Goal: Answer question/provide support: Share knowledge or assist other users

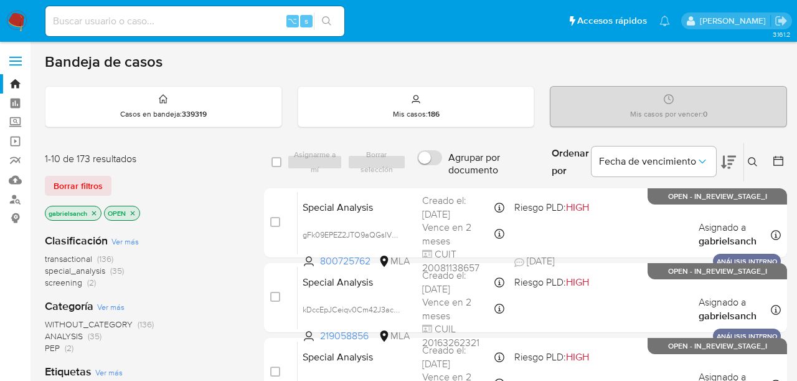
click at [194, 22] on input at bounding box center [194, 21] width 299 height 16
paste input "3A6k0C98gpjrzeJ5yQ02P6He"
type input "3A6k0C98gpjrzeJ5yQ02P6He"
click at [326, 19] on icon "search-icon" at bounding box center [327, 21] width 10 height 10
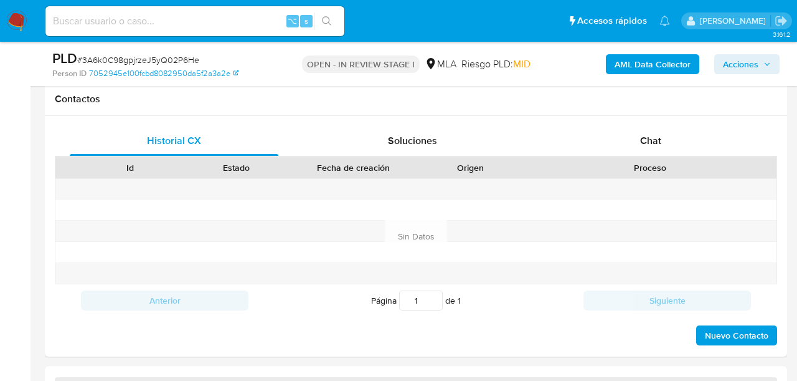
scroll to position [568, 0]
select select "10"
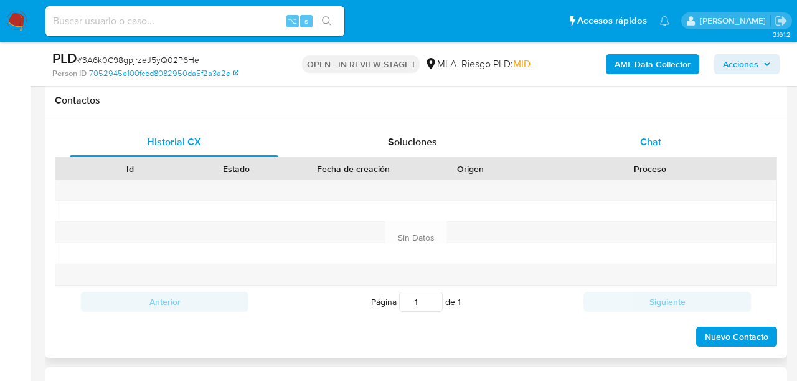
click at [629, 154] on div "Chat" at bounding box center [651, 142] width 209 height 30
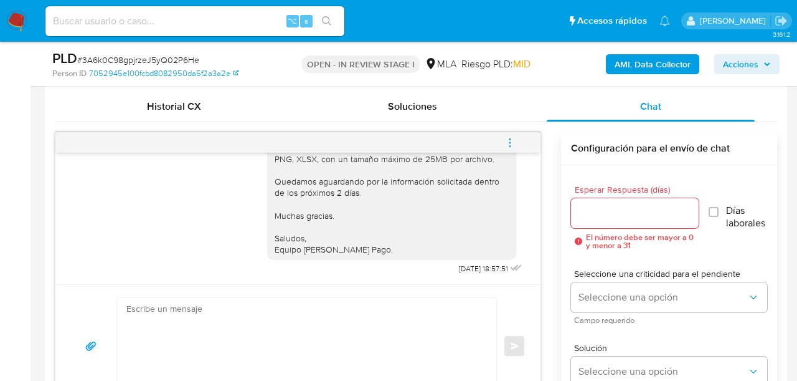
scroll to position [601, 0]
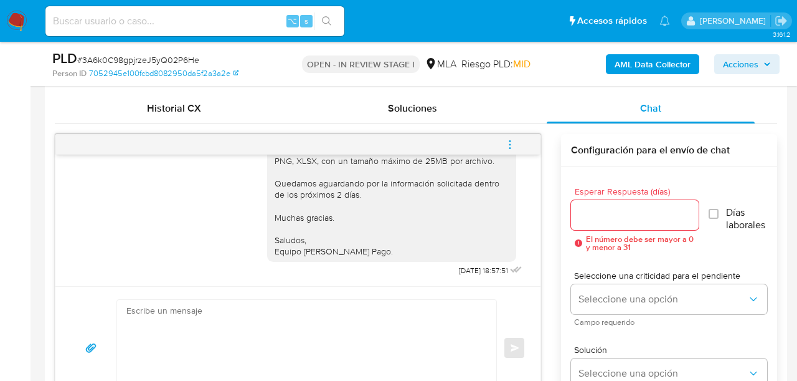
click at [178, 30] on div "⌥ s" at bounding box center [194, 21] width 299 height 30
click at [178, 25] on input at bounding box center [194, 21] width 299 height 16
paste input "ZQFtdSQ1yZYlk6n4r0T1VfkX"
type input "ZQFtdSQ1yZYlk6n4r0T1VfkX"
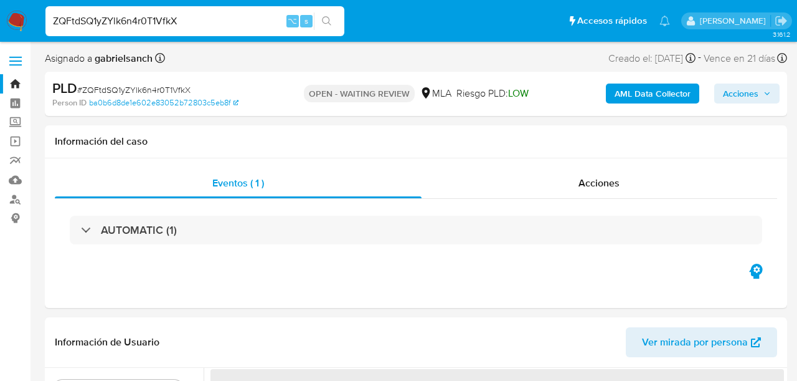
select select "10"
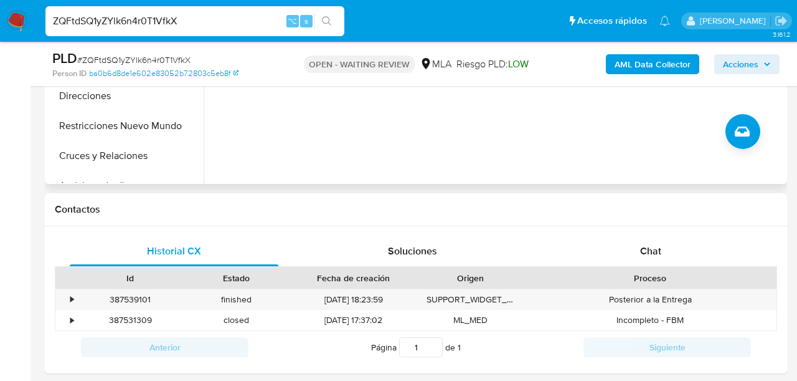
scroll to position [460, 0]
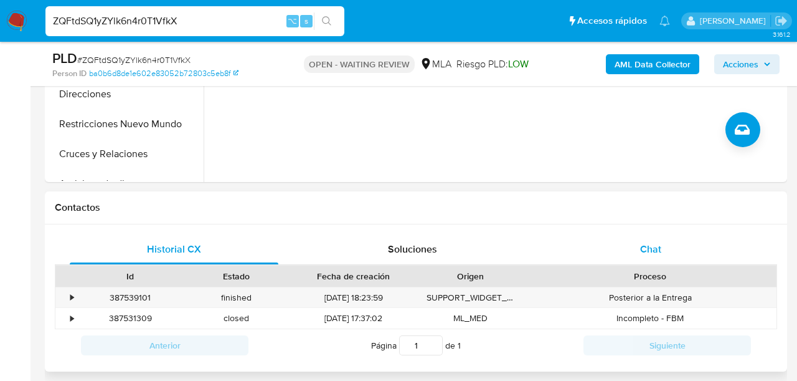
click at [647, 237] on div "Chat" at bounding box center [651, 249] width 209 height 30
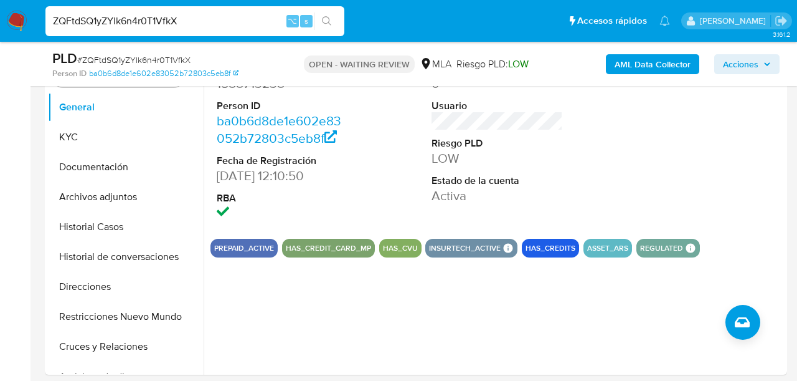
scroll to position [255, 0]
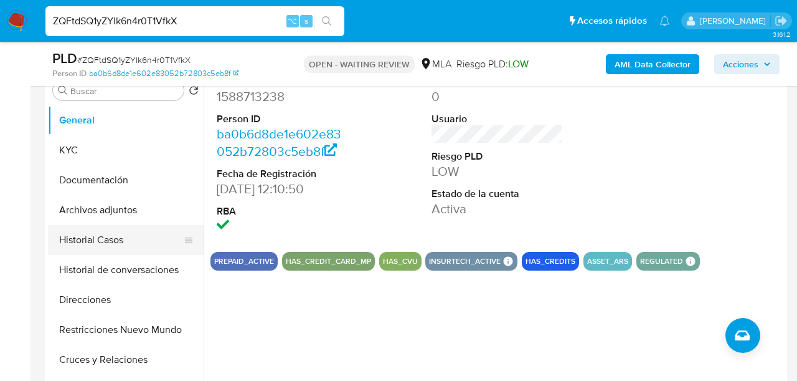
click at [95, 248] on button "Historial Casos" at bounding box center [121, 240] width 146 height 30
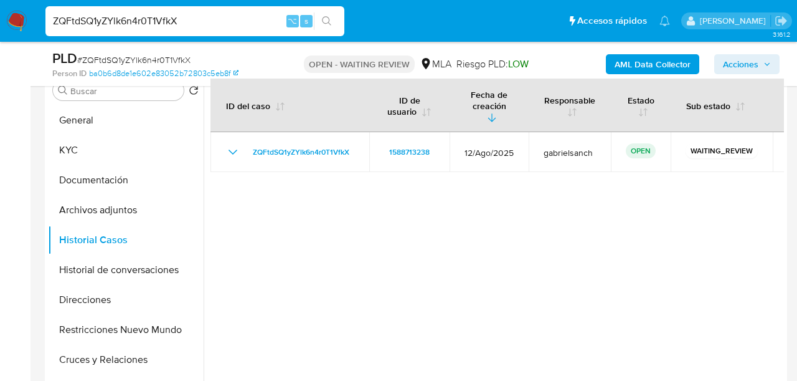
click at [154, 26] on input "ZQFtdSQ1yZYlk6n4r0T1VfkX" at bounding box center [194, 21] width 299 height 16
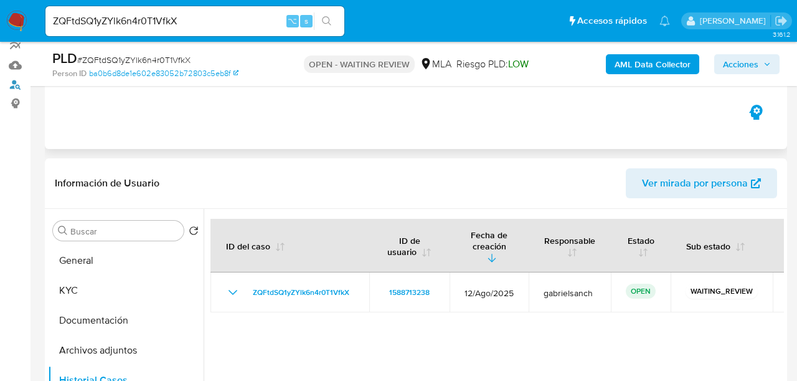
scroll to position [130, 0]
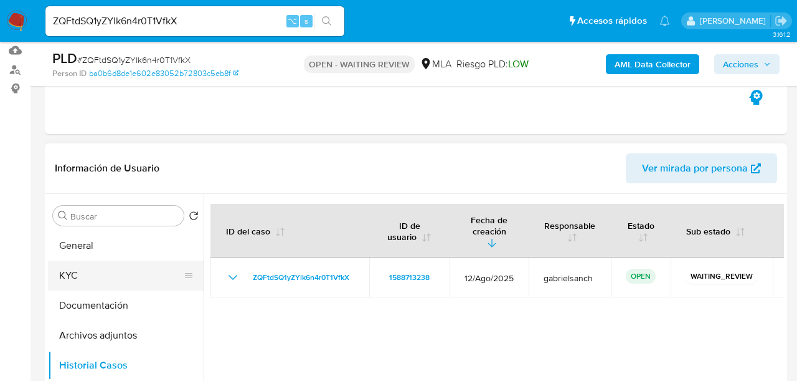
click at [72, 285] on button "KYC" at bounding box center [121, 275] width 146 height 30
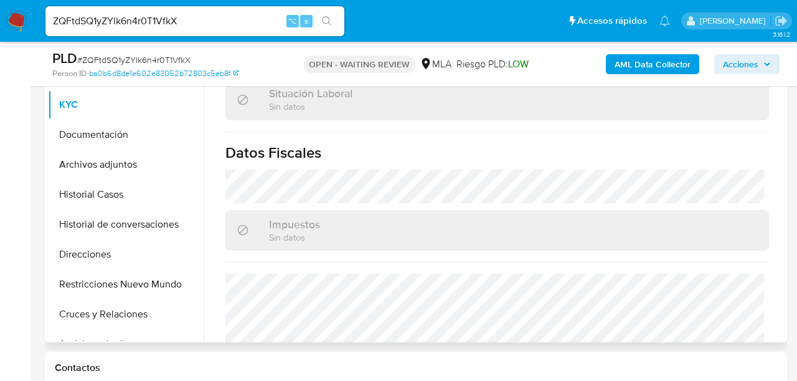
scroll to position [704, 0]
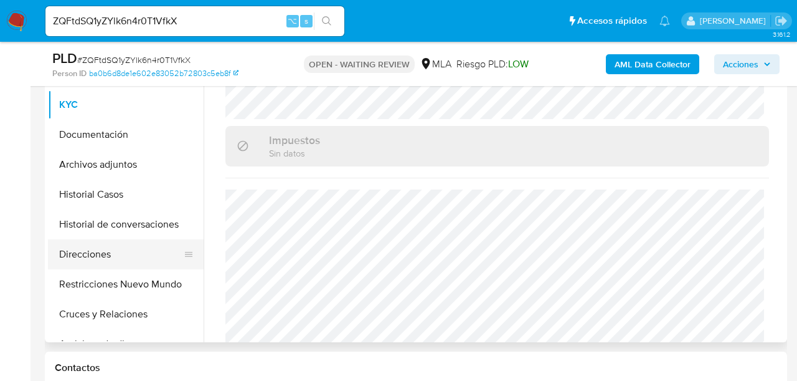
click at [106, 267] on button "Direcciones" at bounding box center [121, 254] width 146 height 30
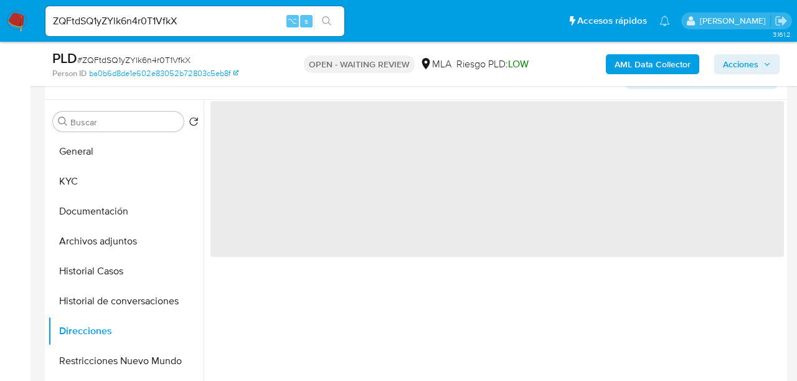
scroll to position [222, 0]
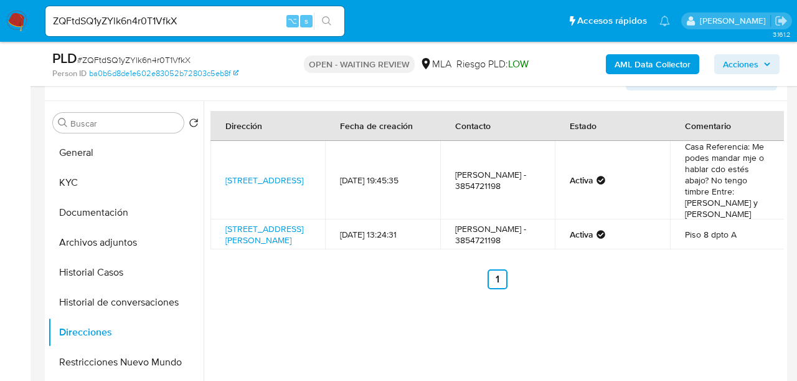
click at [126, 21] on input "ZQFtdSQ1yZYlk6n4r0T1VfkX" at bounding box center [194, 21] width 299 height 16
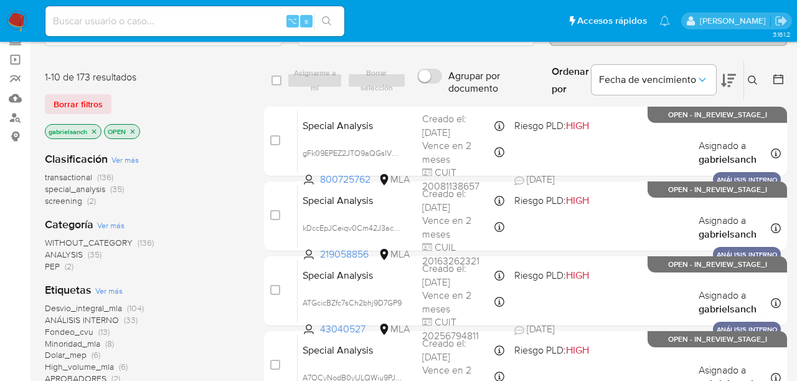
scroll to position [83, 0]
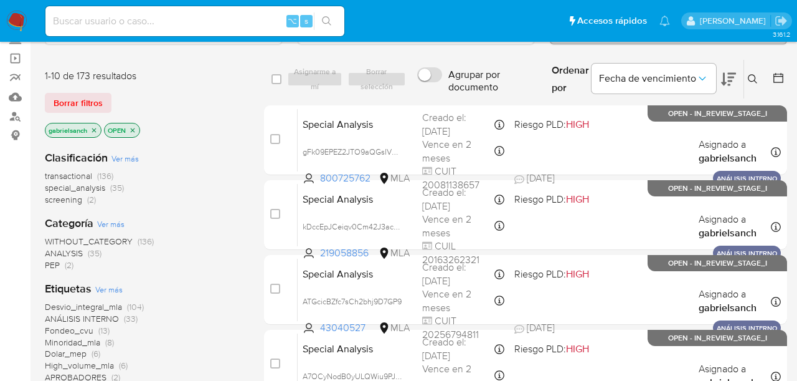
click at [745, 85] on button at bounding box center [754, 79] width 21 height 15
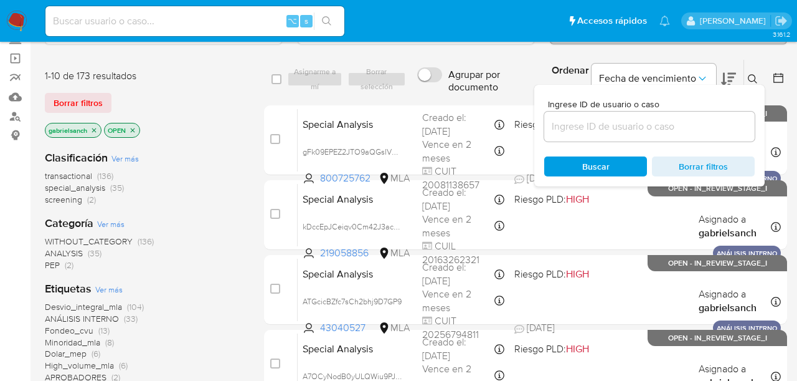
click at [634, 132] on input at bounding box center [649, 126] width 211 height 16
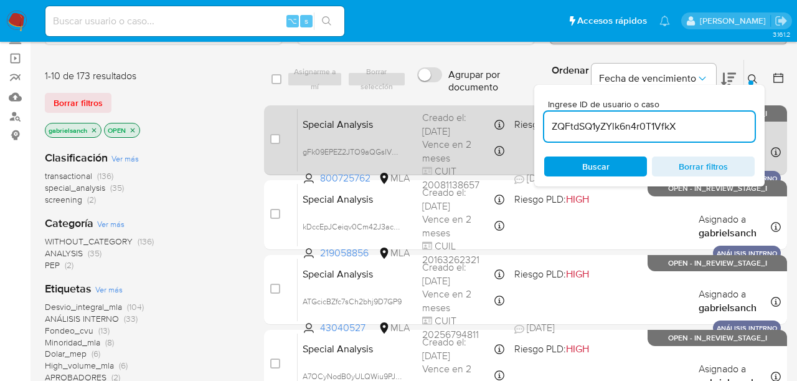
type input "ZQFtdSQ1yZYlk6n4r0T1VfkX"
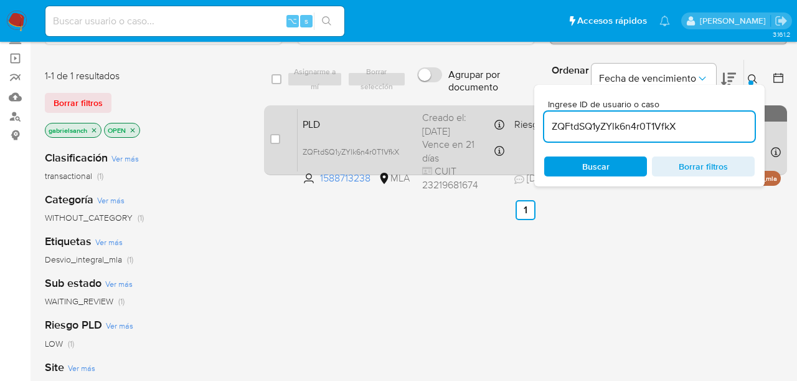
click at [282, 135] on div "case-item-checkbox No es posible asignar el caso" at bounding box center [283, 139] width 27 height 63
click at [280, 135] on input "checkbox" at bounding box center [275, 139] width 10 height 10
checkbox input "true"
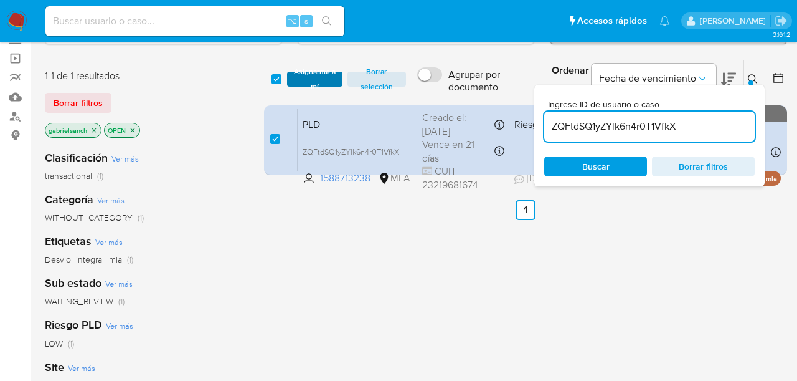
click at [308, 80] on span "Asignarme a mí" at bounding box center [314, 79] width 43 height 12
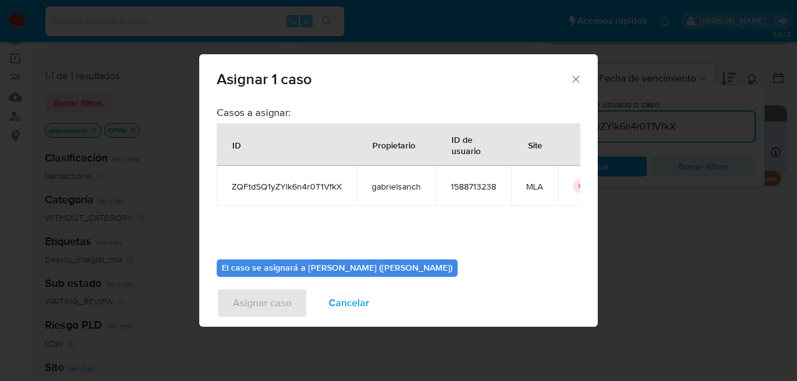
scroll to position [64, 0]
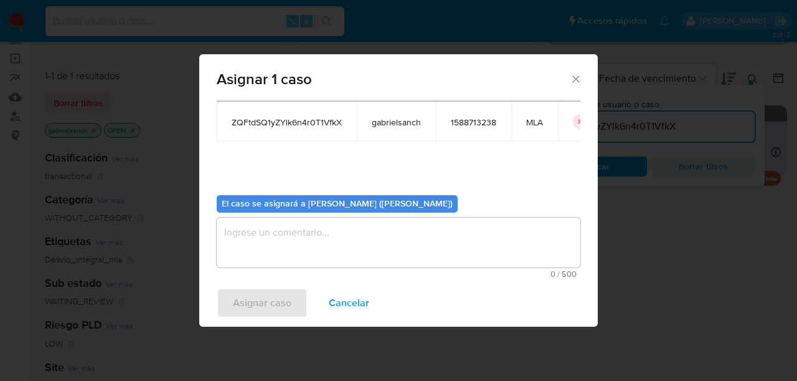
click at [307, 237] on textarea "assign-modal" at bounding box center [399, 242] width 364 height 50
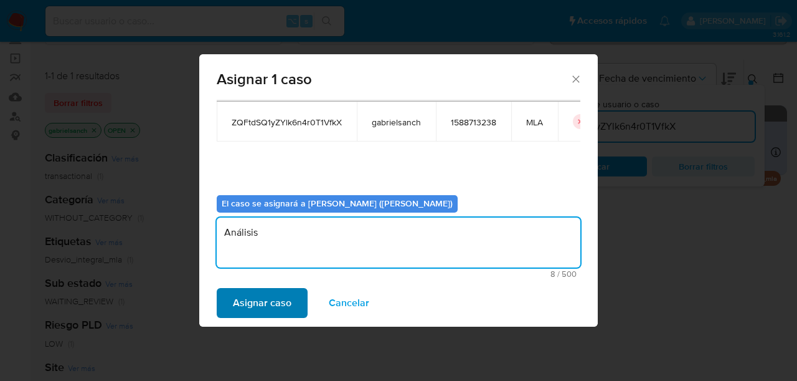
type textarea "Análisis"
click at [282, 298] on span "Asignar caso" at bounding box center [262, 302] width 59 height 27
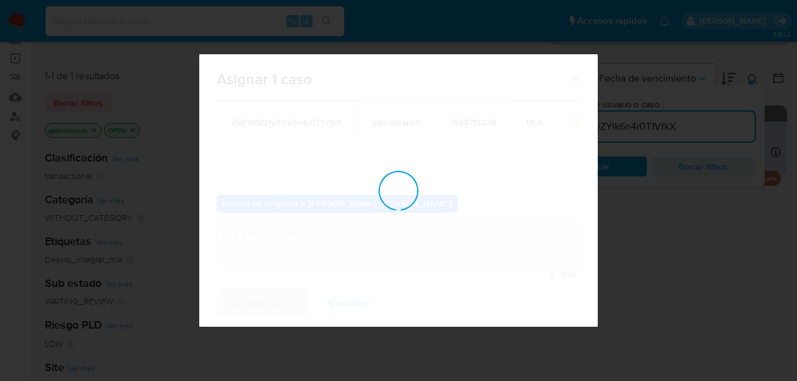
checkbox input "false"
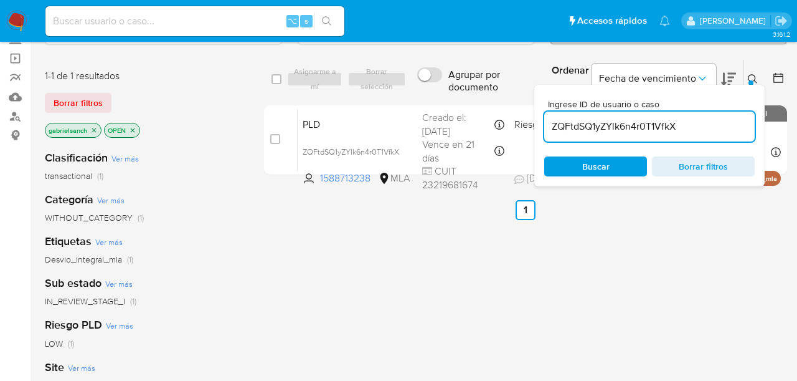
click at [612, 133] on input "ZQFtdSQ1yZYlk6n4r0T1VfkX" at bounding box center [649, 126] width 211 height 16
paste input "lo0dtTWE5LDXxq81b8yaI6fc"
type input "lo0dtTWE5LDXxq81b8yaI6fc"
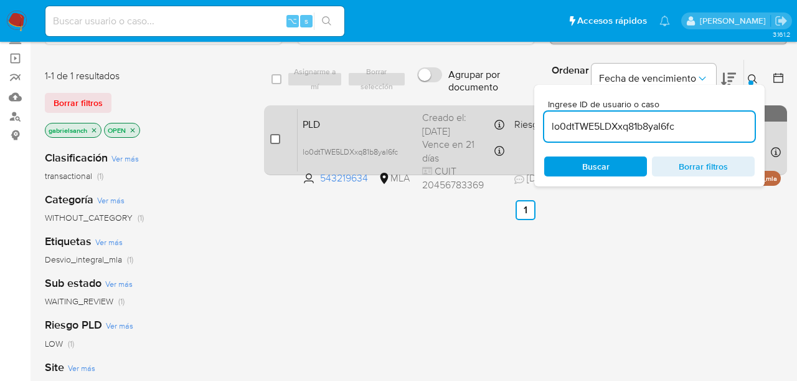
click at [277, 134] on input "checkbox" at bounding box center [275, 139] width 10 height 10
checkbox input "true"
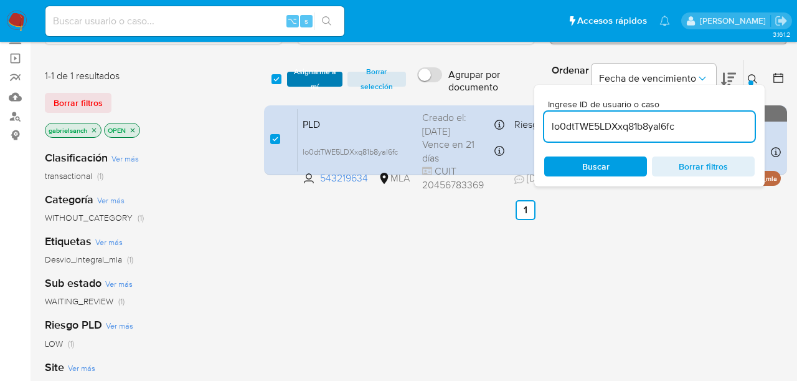
click at [322, 79] on span "Asignarme a mí" at bounding box center [314, 79] width 43 height 12
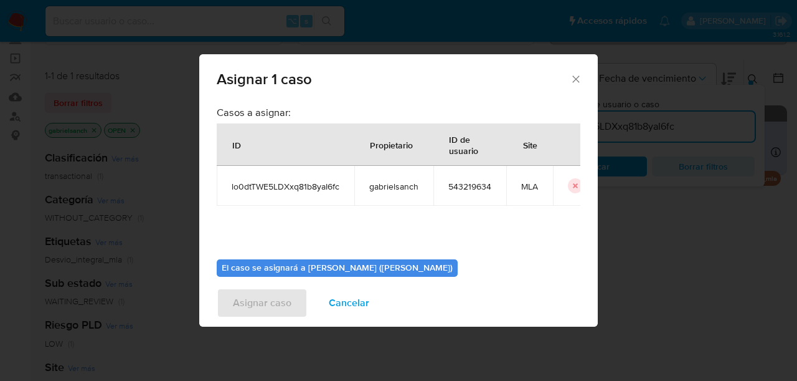
scroll to position [64, 0]
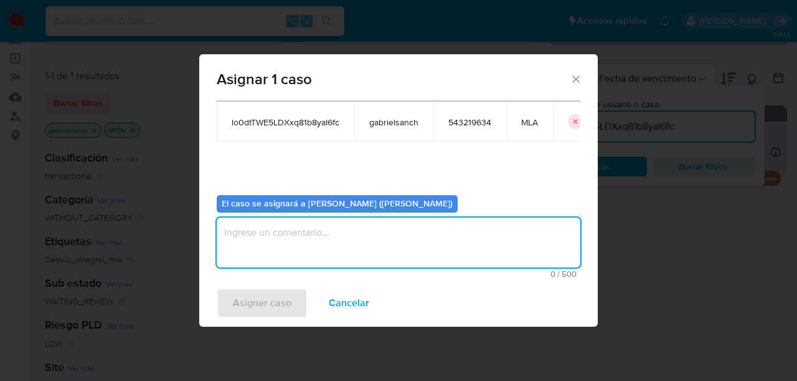
click at [302, 234] on textarea "assign-modal" at bounding box center [399, 242] width 364 height 50
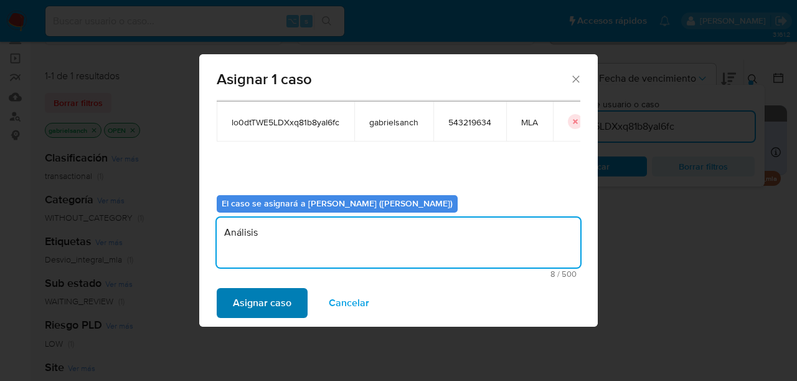
type textarea "Análisis"
click at [254, 301] on span "Asignar caso" at bounding box center [262, 302] width 59 height 27
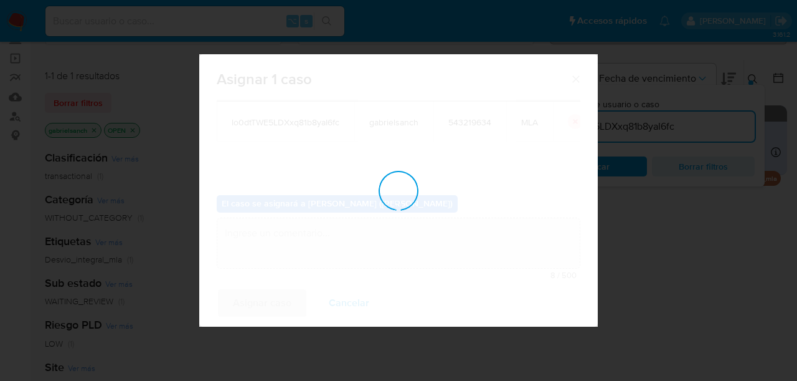
checkbox input "false"
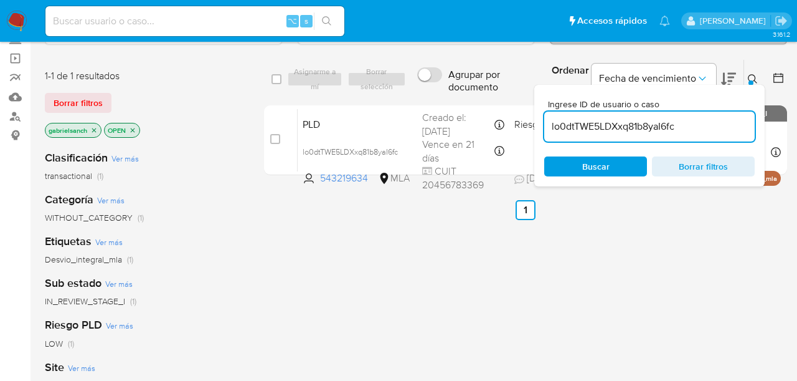
click at [640, 128] on input "lo0dtTWE5LDXxq81b8yaI6fc" at bounding box center [649, 126] width 211 height 16
paste input "e3q1aA05XOWvVqwb9LMaKxjW"
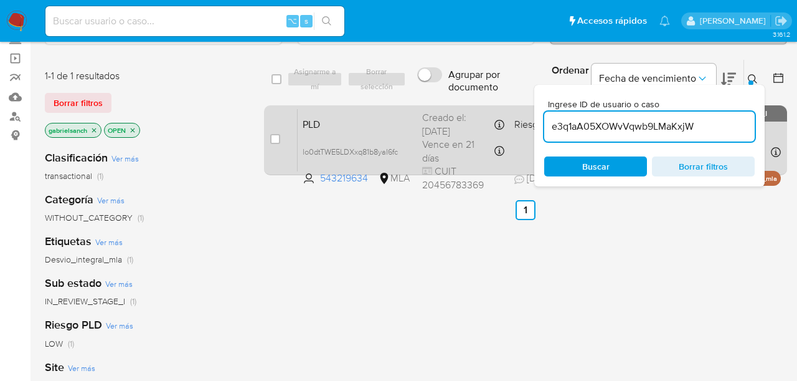
type input "e3q1aA05XOWvVqwb9LMaKxjW"
click at [273, 141] on input "checkbox" at bounding box center [275, 139] width 10 height 10
checkbox input "true"
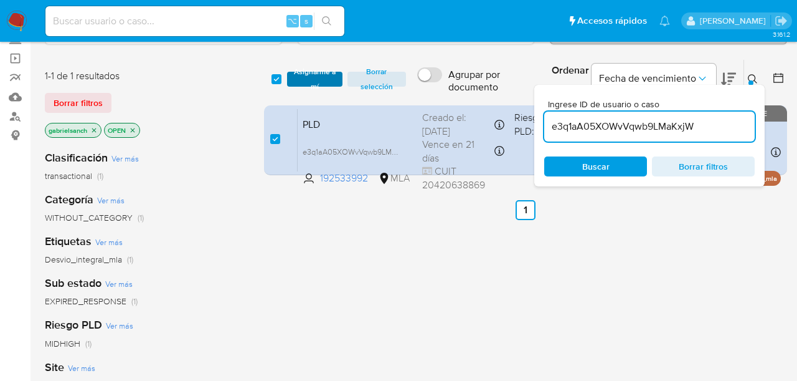
click at [318, 83] on span "Asignarme a mí" at bounding box center [314, 79] width 43 height 12
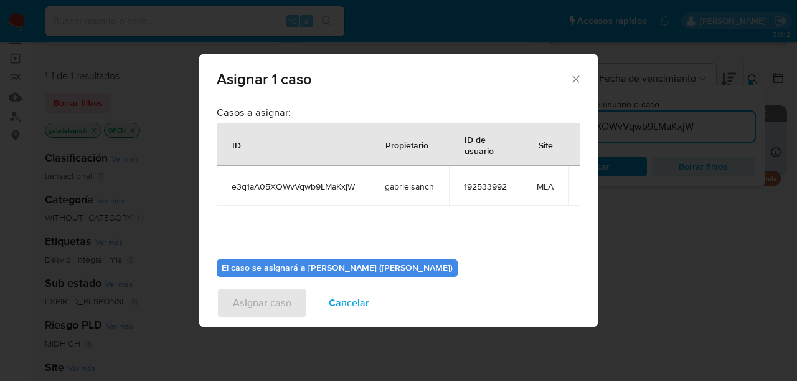
scroll to position [64, 0]
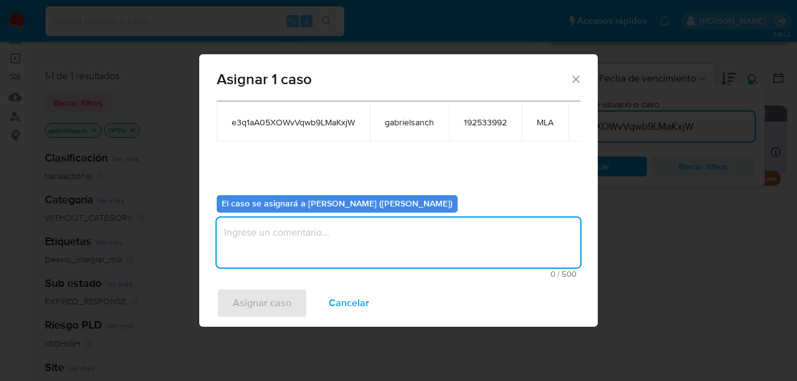
click at [317, 236] on textarea "assign-modal" at bounding box center [399, 242] width 364 height 50
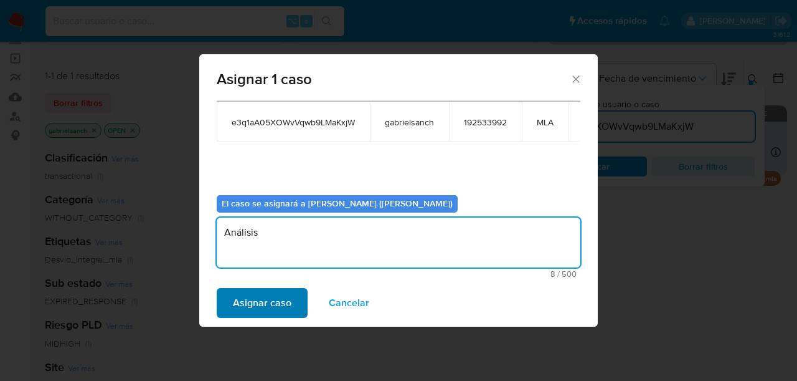
type textarea "Análisis"
click at [274, 301] on span "Asignar caso" at bounding box center [262, 302] width 59 height 27
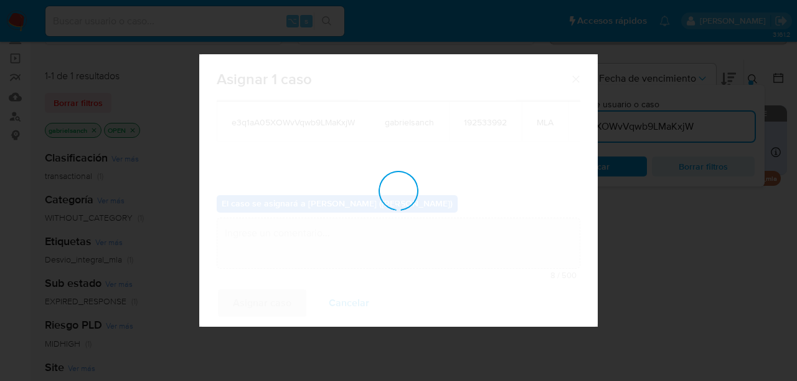
checkbox input "false"
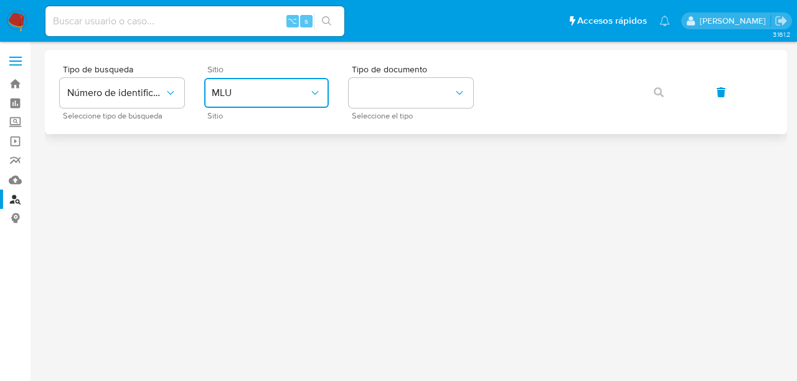
click at [303, 85] on button "MLU" at bounding box center [266, 93] width 125 height 30
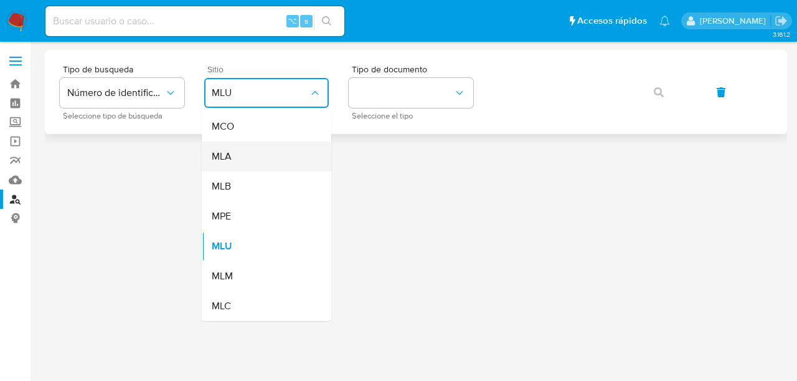
click at [276, 148] on div "MLA" at bounding box center [263, 156] width 102 height 30
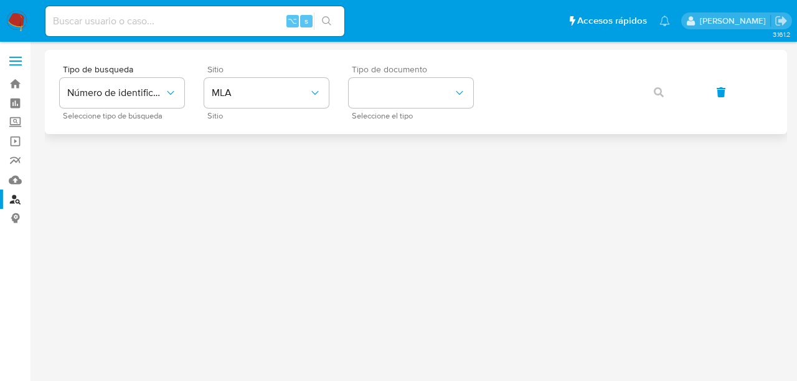
click at [387, 108] on div "Tipo de documento Seleccione el tipo" at bounding box center [411, 92] width 125 height 54
click at [385, 102] on button "identificationType" at bounding box center [411, 93] width 125 height 30
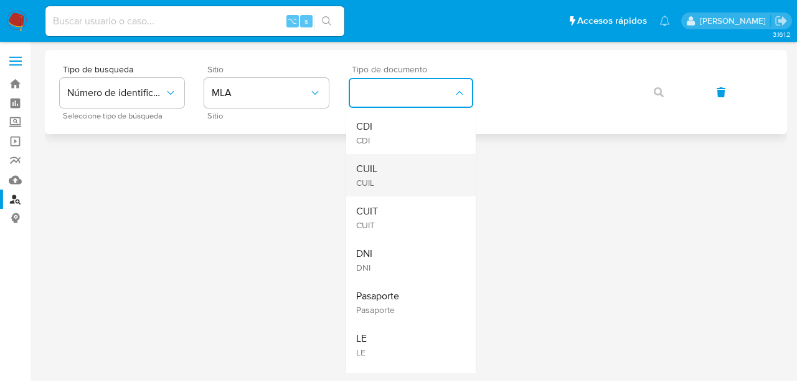
click at [391, 171] on div "CUIL CUIL" at bounding box center [407, 175] width 102 height 42
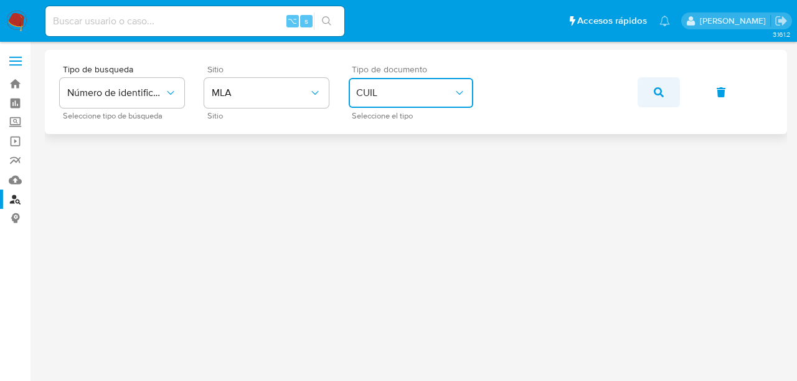
click at [652, 90] on button "button" at bounding box center [659, 92] width 42 height 30
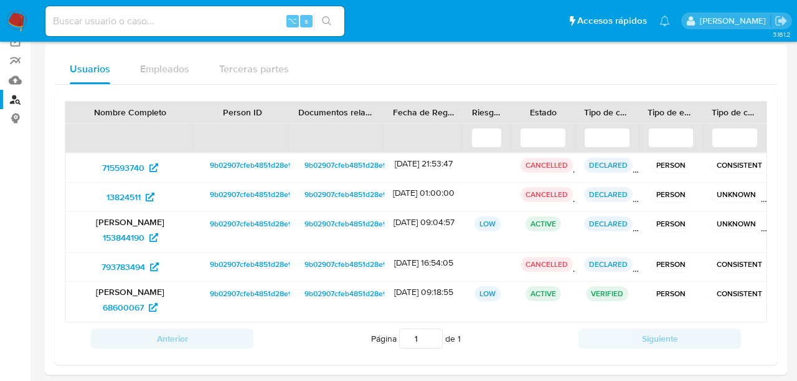
scroll to position [112, 0]
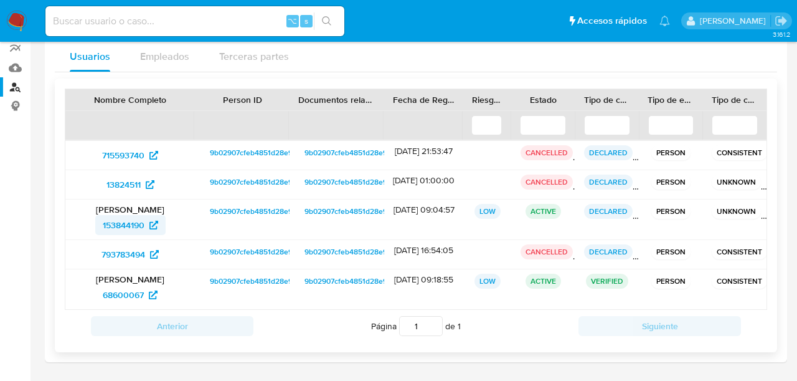
click at [121, 221] on span "153844190" at bounding box center [124, 225] width 42 height 20
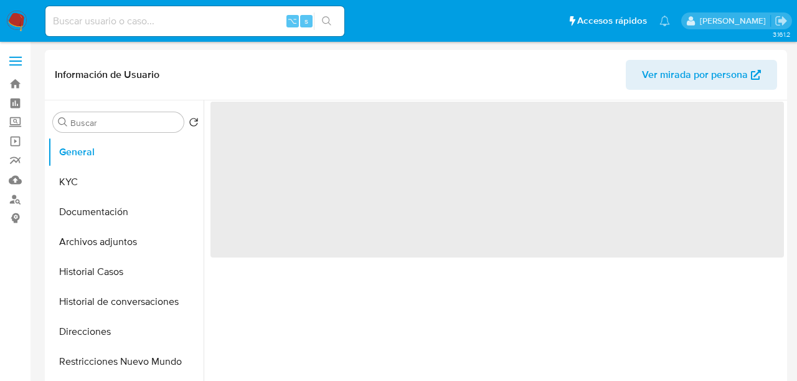
select select "10"
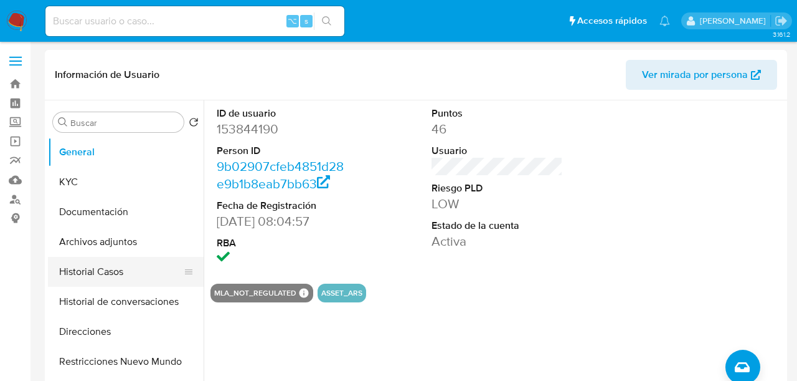
click at [116, 275] on button "Historial Casos" at bounding box center [121, 272] width 146 height 30
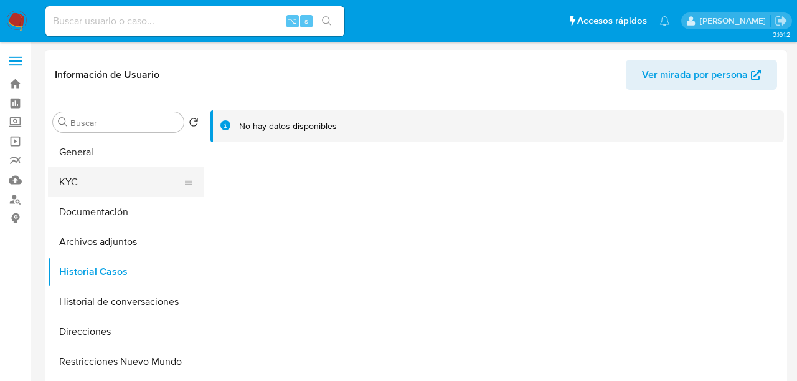
click at [69, 179] on button "KYC" at bounding box center [121, 182] width 146 height 30
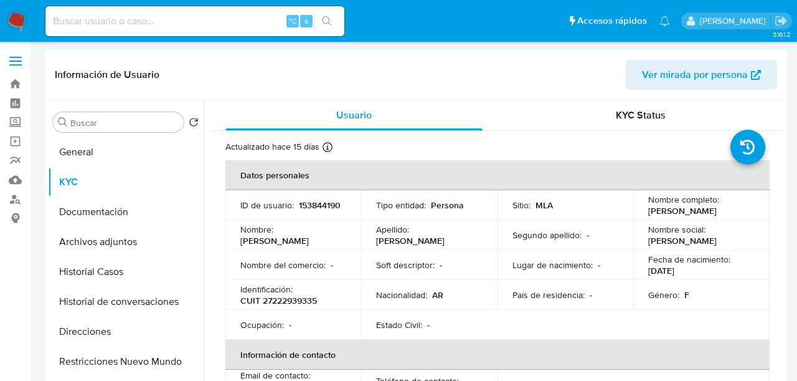
scroll to position [708, 0]
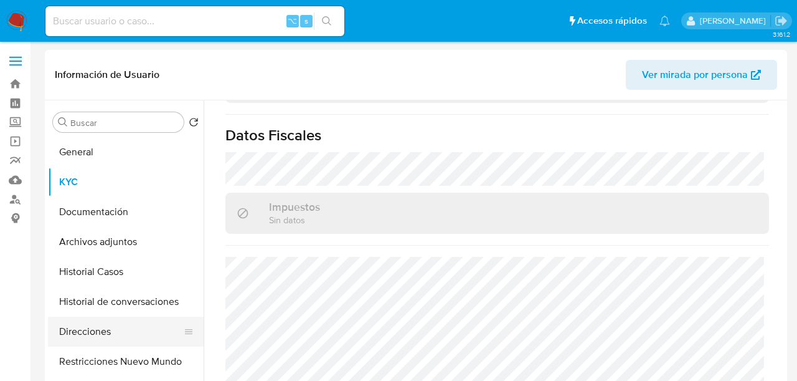
click at [103, 323] on button "Direcciones" at bounding box center [121, 331] width 146 height 30
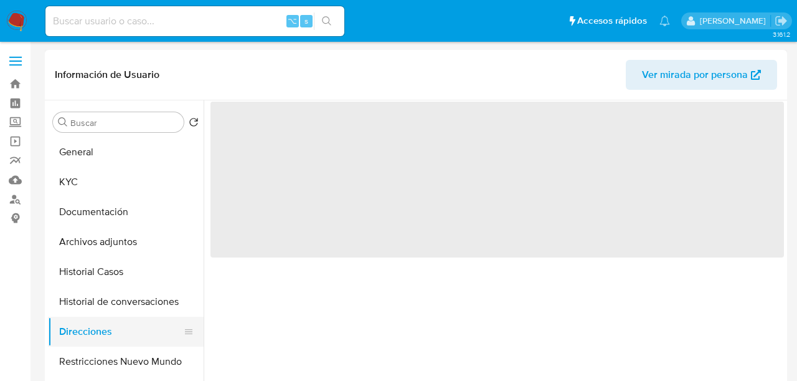
scroll to position [0, 0]
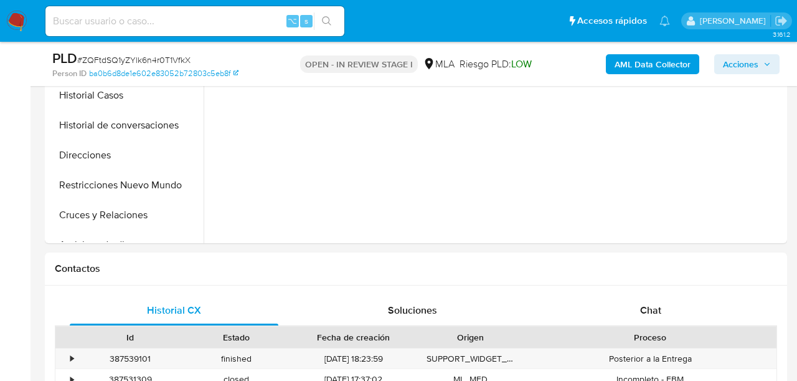
select select "10"
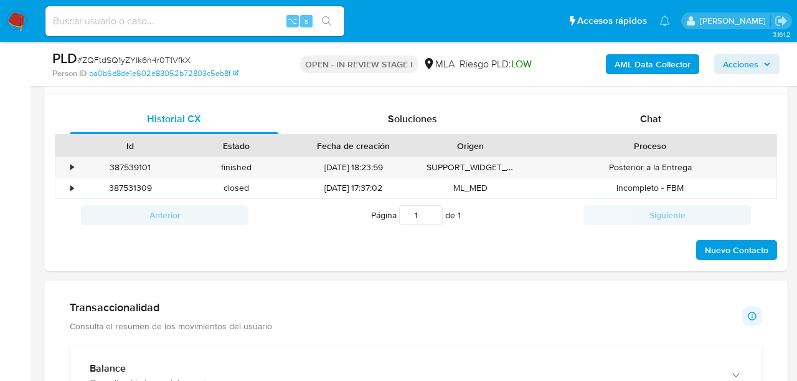
scroll to position [594, 0]
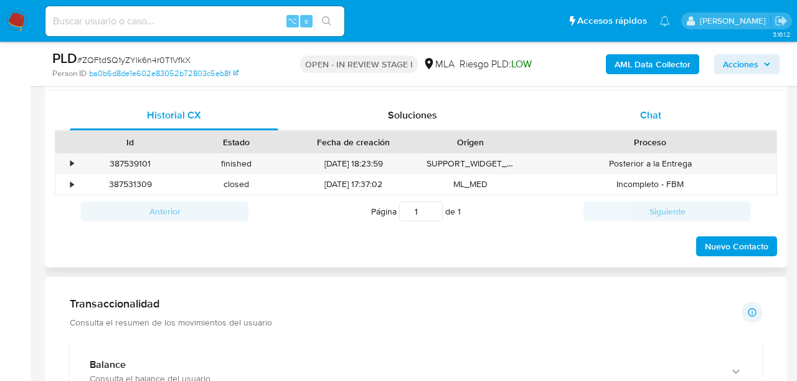
click at [656, 114] on span "Chat" at bounding box center [650, 115] width 21 height 14
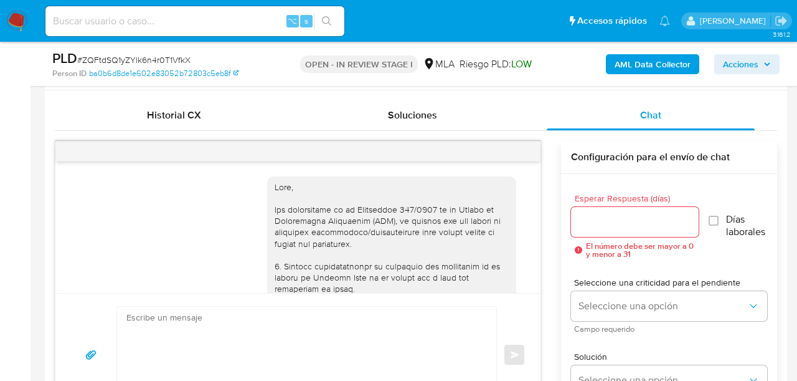
scroll to position [635, 0]
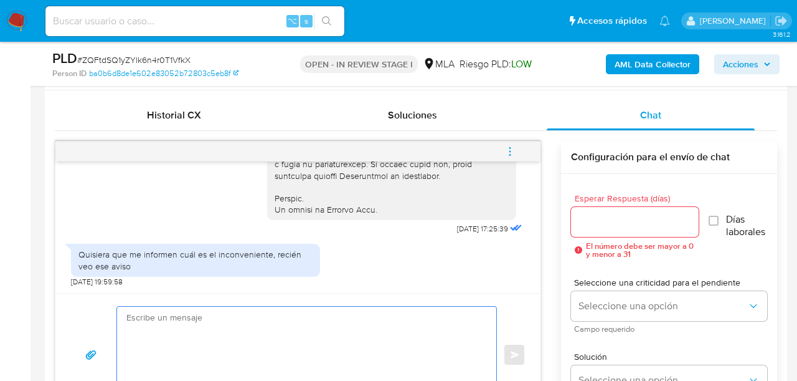
click at [289, 330] on textarea at bounding box center [303, 355] width 354 height 96
paste textarea "Lore, Ip dolorsi am con adipiscinge seddoeiusmo te in utlabo et Dolorem Aliq, e…"
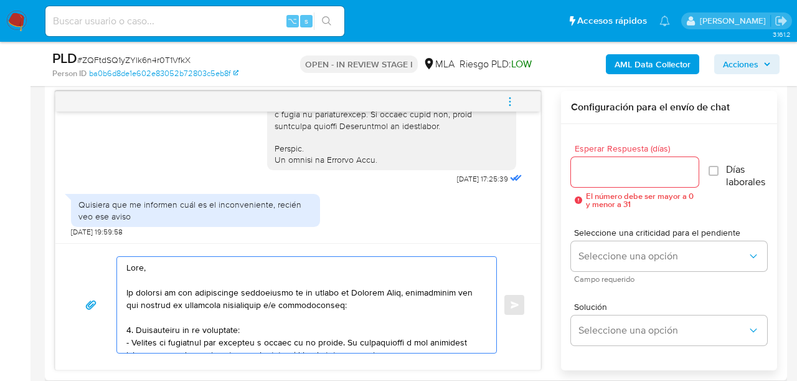
scroll to position [428, 0]
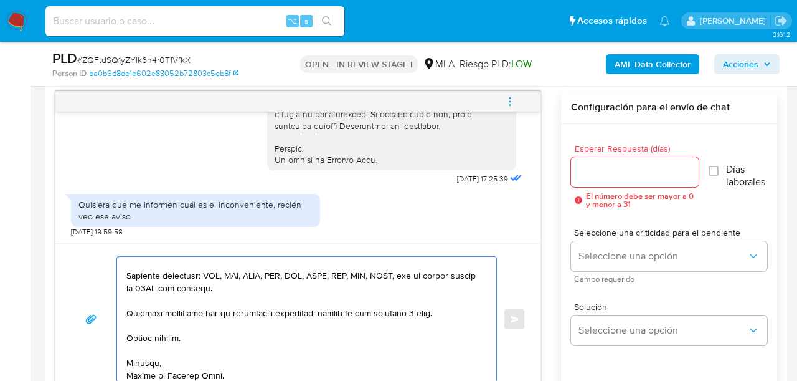
type textarea "Lore, Ip dolorsi am con adipiscinge seddoeiusmo te in utlabo et Dolorem Aliq, e…"
click at [629, 165] on input "Esperar Respuesta (días)" at bounding box center [635, 172] width 128 height 16
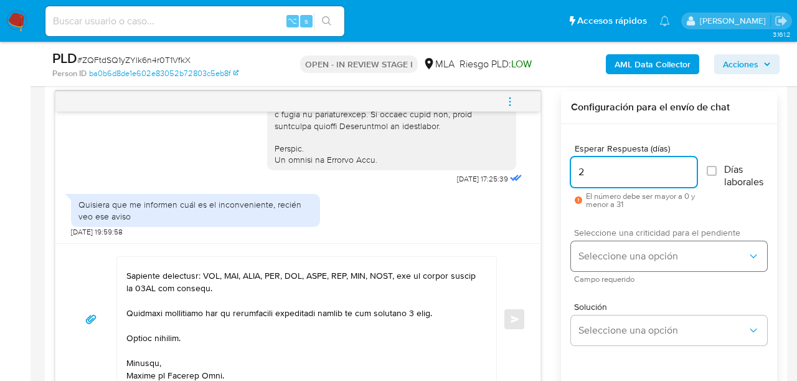
type input "2"
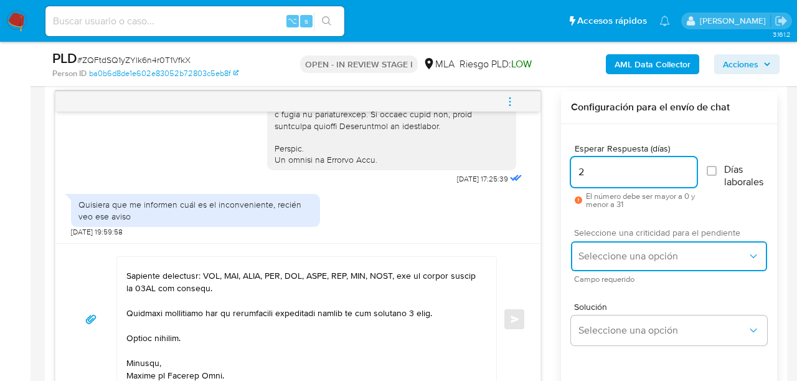
click at [594, 248] on button "Seleccione una opción" at bounding box center [669, 256] width 196 height 30
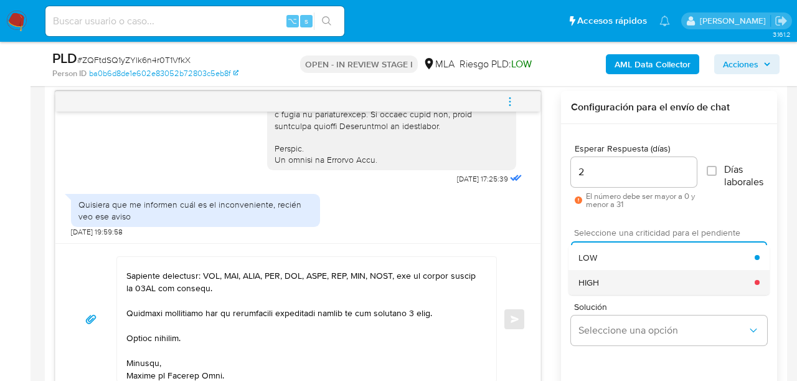
click at [591, 285] on span "HIGH" at bounding box center [589, 282] width 21 height 11
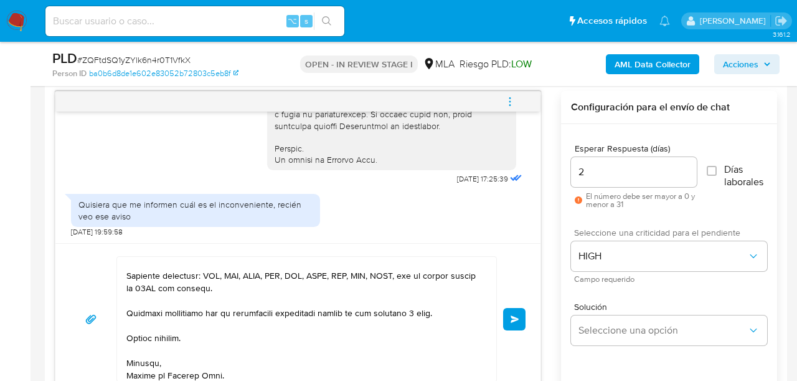
click at [499, 329] on div "Enviar" at bounding box center [297, 319] width 455 height 126
click at [511, 324] on button "Enviar" at bounding box center [514, 319] width 22 height 22
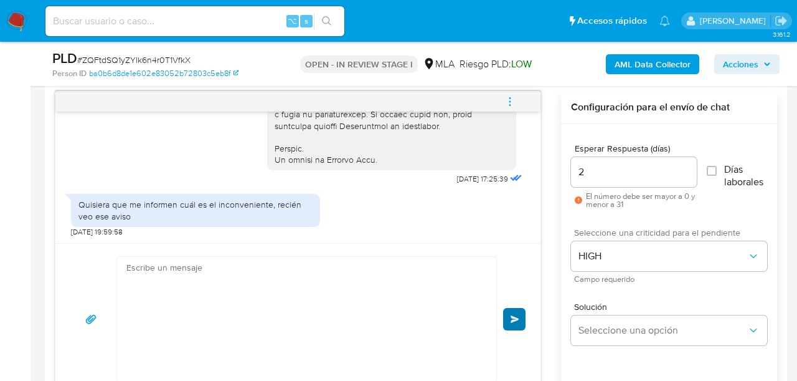
scroll to position [1271, 0]
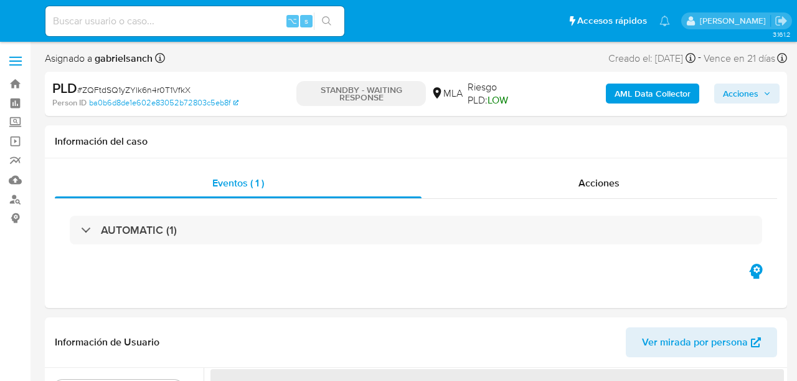
select select "10"
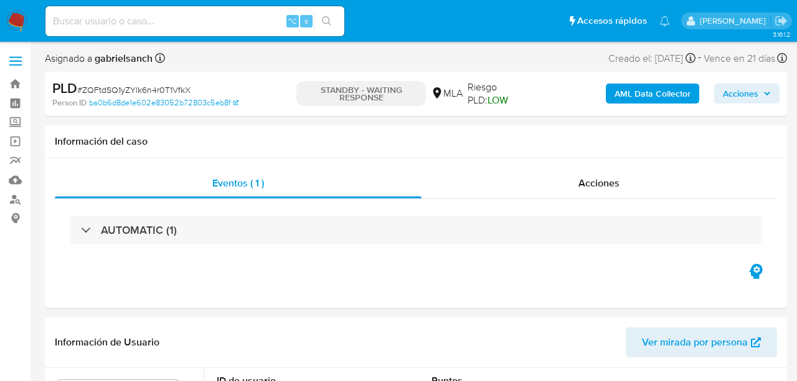
click at [154, 15] on input at bounding box center [194, 21] width 299 height 16
paste input "lo0dtTWE5LDXxq81b8yaI6fc"
type input "lo0dtTWE5LDXxq81b8yaI6fc"
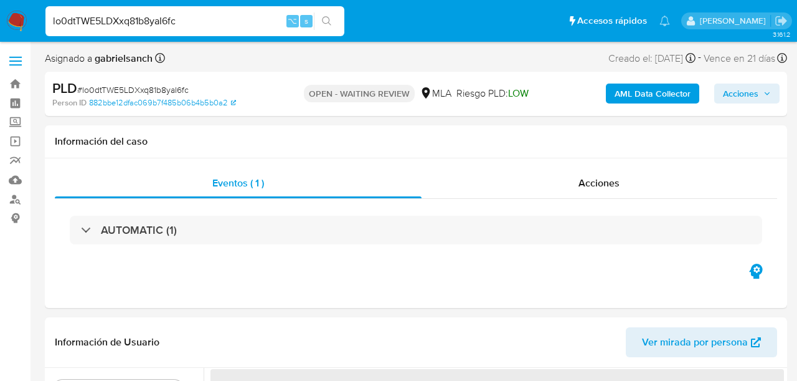
select select "10"
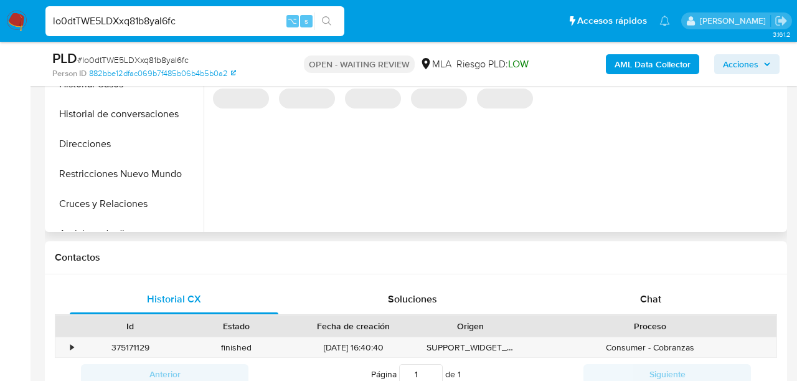
scroll to position [415, 0]
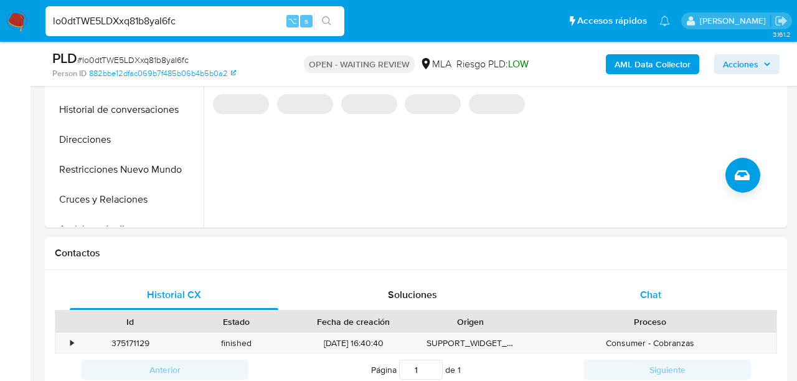
click at [612, 304] on div "Chat" at bounding box center [651, 295] width 209 height 30
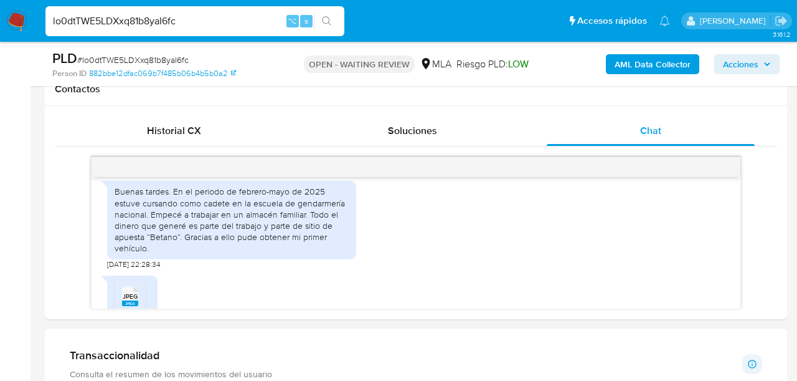
scroll to position [583, 0]
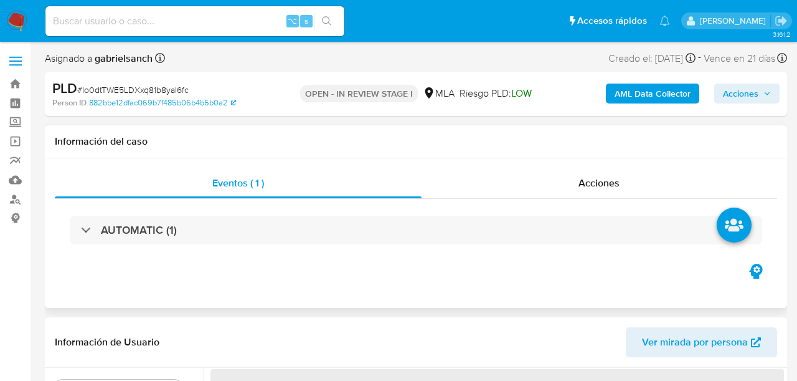
select select "10"
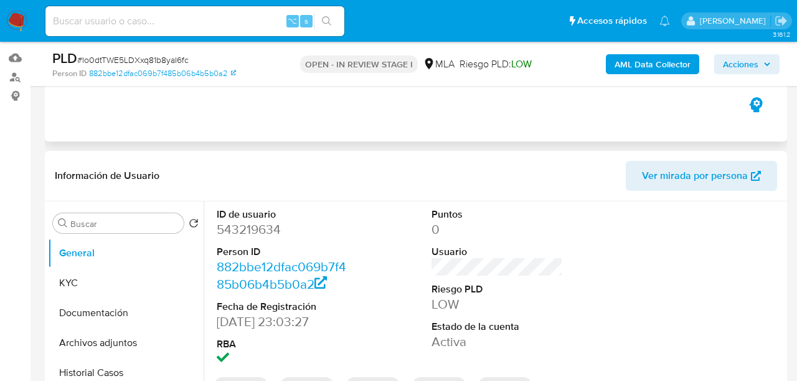
scroll to position [130, 0]
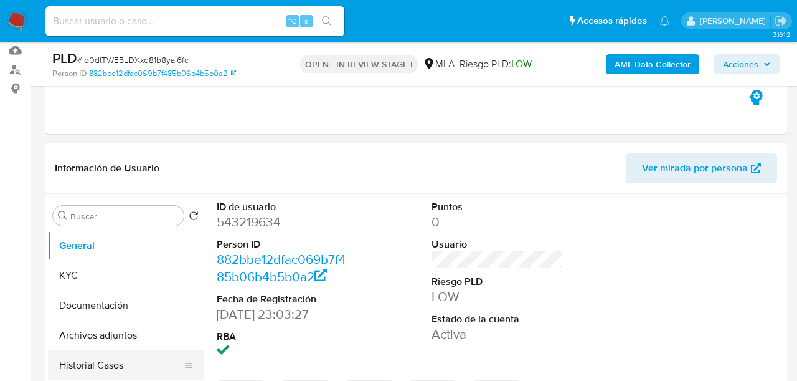
click at [97, 373] on button "Historial Casos" at bounding box center [121, 365] width 146 height 30
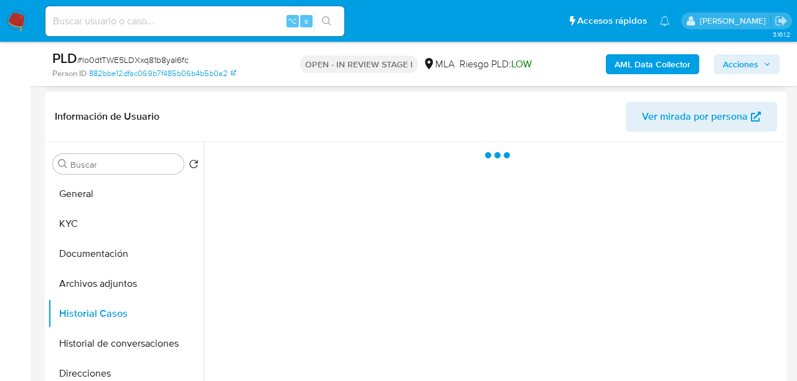
scroll to position [185, 0]
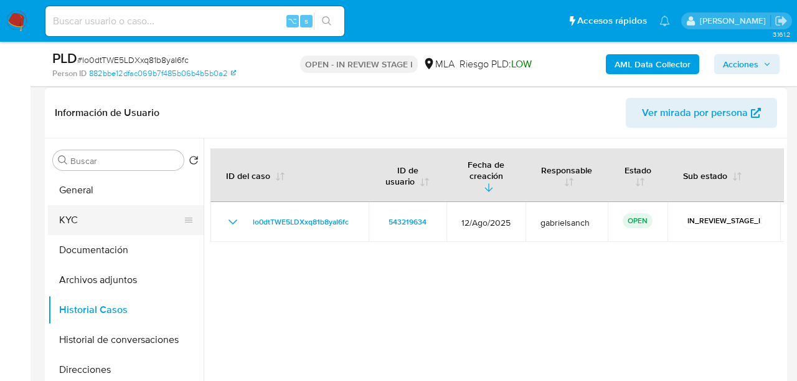
click at [110, 209] on button "KYC" at bounding box center [121, 220] width 146 height 30
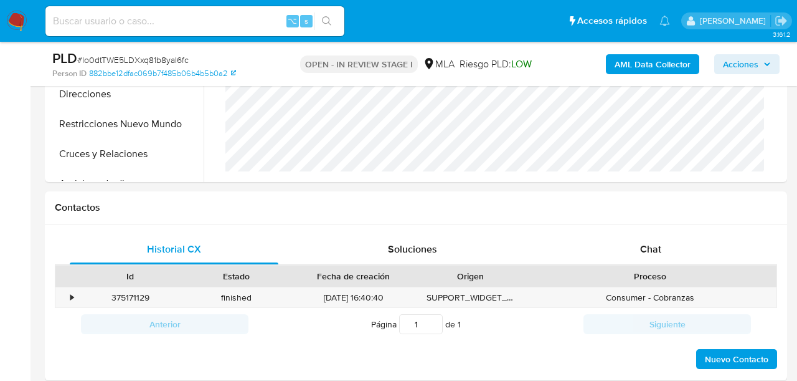
scroll to position [467, 0]
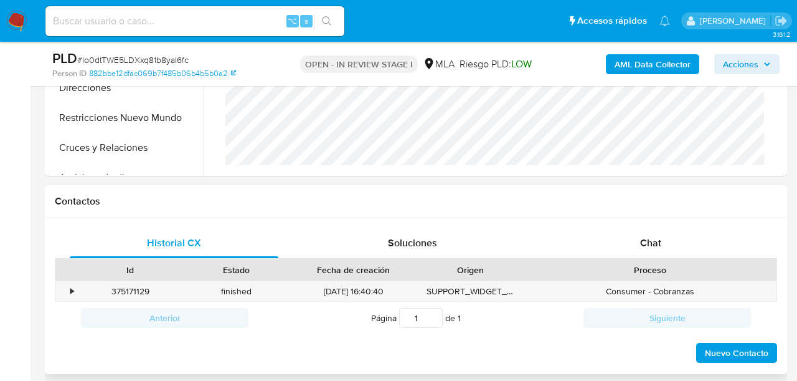
click at [680, 218] on div "Historial CX Soluciones Chat Id Estado Fecha de creación Origen Proceso • 37517…" at bounding box center [416, 296] width 743 height 156
click at [680, 225] on div "Historial CX Soluciones Chat Id Estado Fecha de creación Origen Proceso • 37517…" at bounding box center [416, 296] width 743 height 156
click at [680, 240] on div "Chat" at bounding box center [651, 243] width 209 height 30
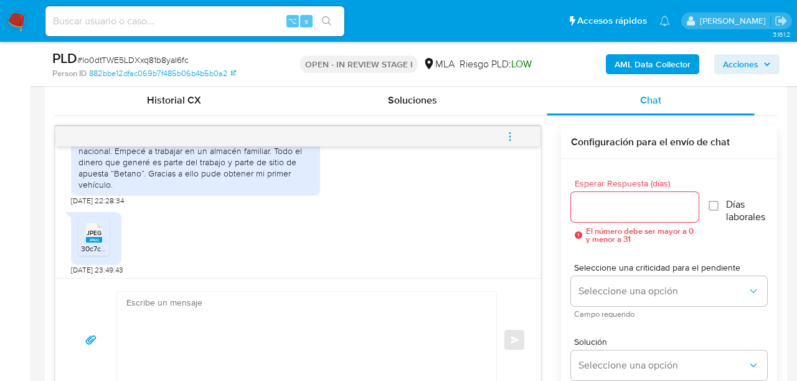
scroll to position [725, 0]
click at [95, 235] on span "JPEG" at bounding box center [94, 231] width 15 height 8
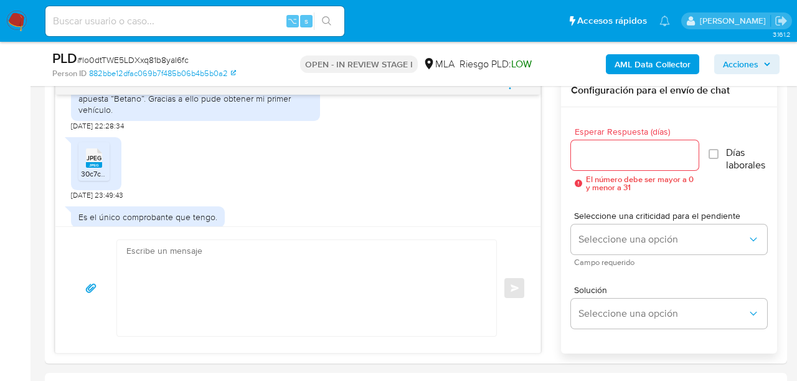
scroll to position [663, 0]
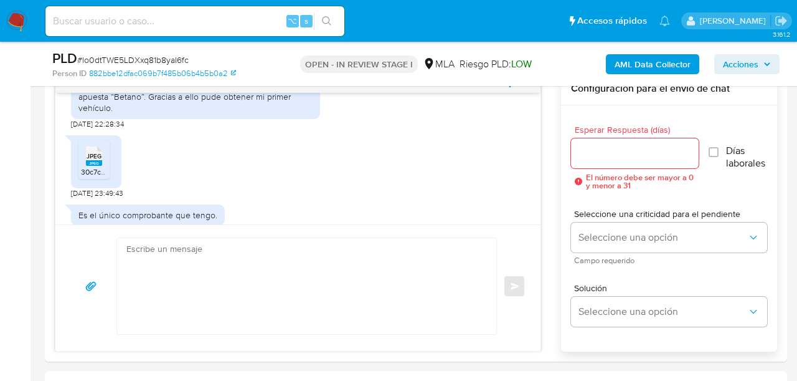
click at [659, 57] on b "AML Data Collector" at bounding box center [653, 64] width 76 height 20
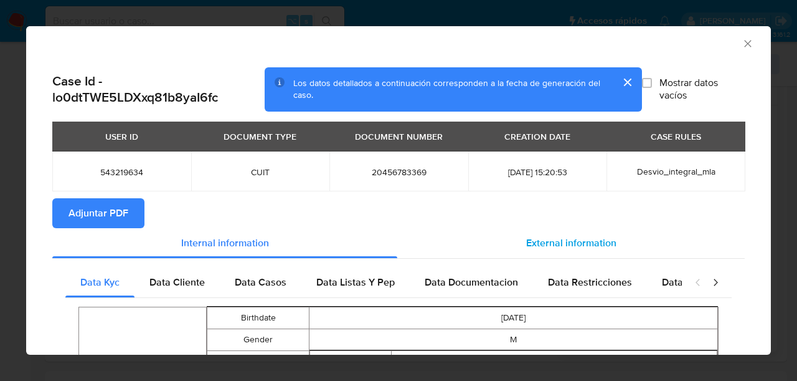
click at [581, 254] on div "External information" at bounding box center [571, 243] width 348 height 30
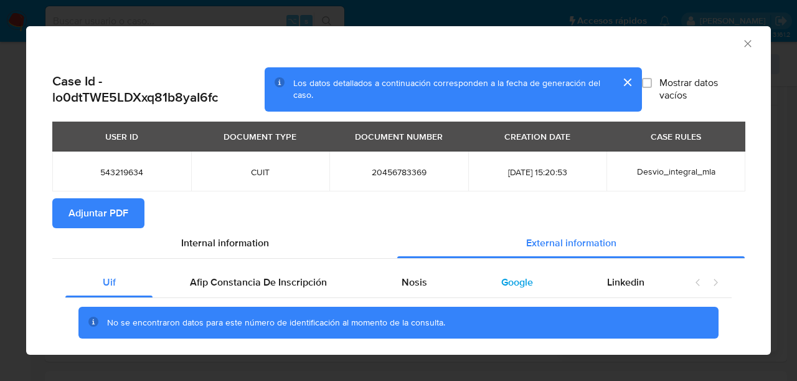
click at [497, 283] on div "Google" at bounding box center [517, 282] width 106 height 30
click at [439, 275] on div "Nosis" at bounding box center [414, 282] width 100 height 30
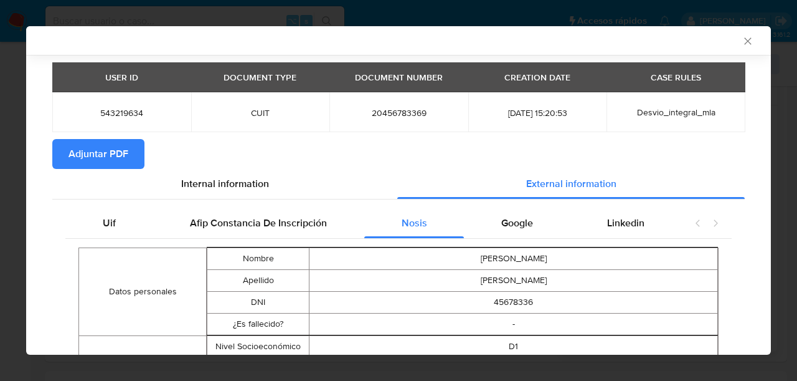
scroll to position [0, 0]
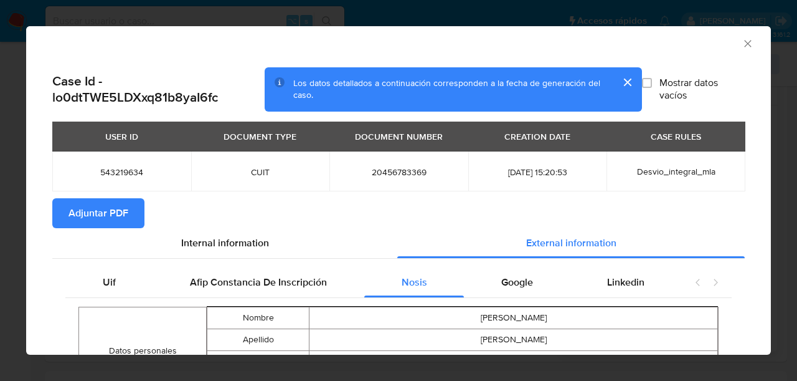
click at [743, 44] on icon "Cerrar ventana" at bounding box center [748, 43] width 12 height 12
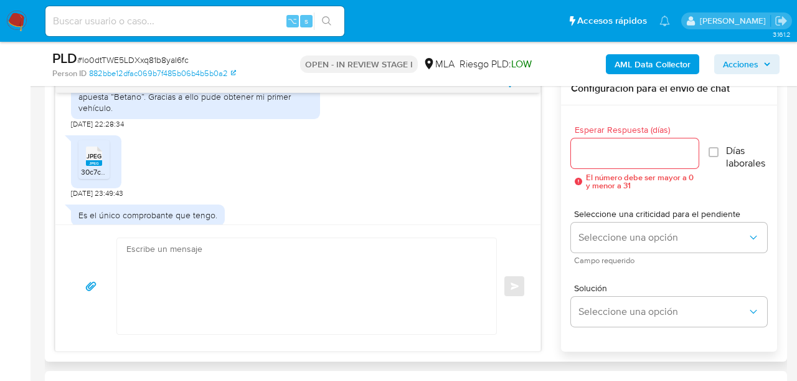
click at [310, 292] on textarea at bounding box center [303, 286] width 354 height 96
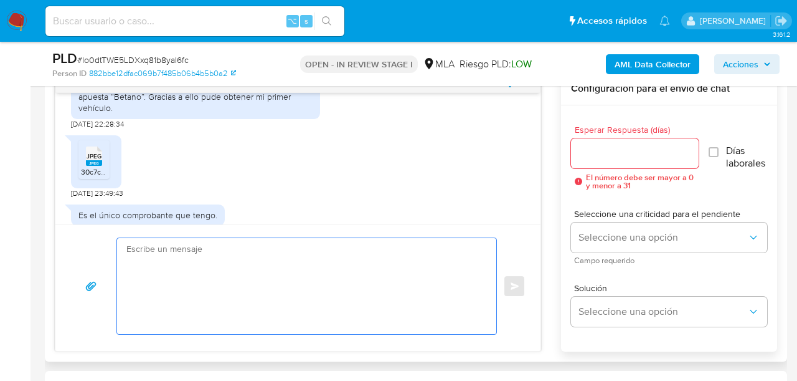
paste textarea "Lore, Ip dolorsi am con adipiscinge seddoeiusmo te in utlabo et Dolorem Aliq, e…"
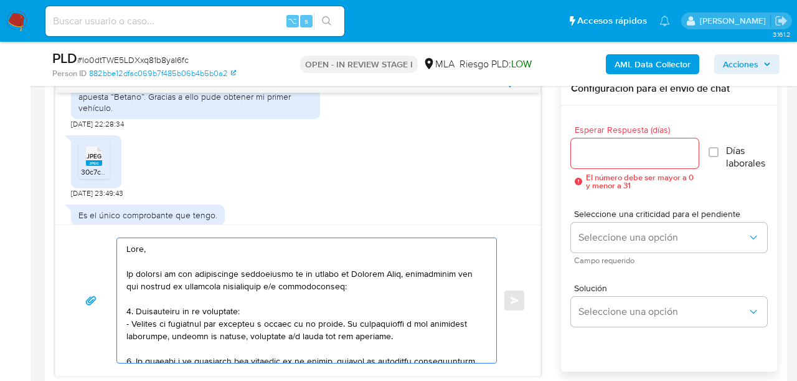
scroll to position [440, 0]
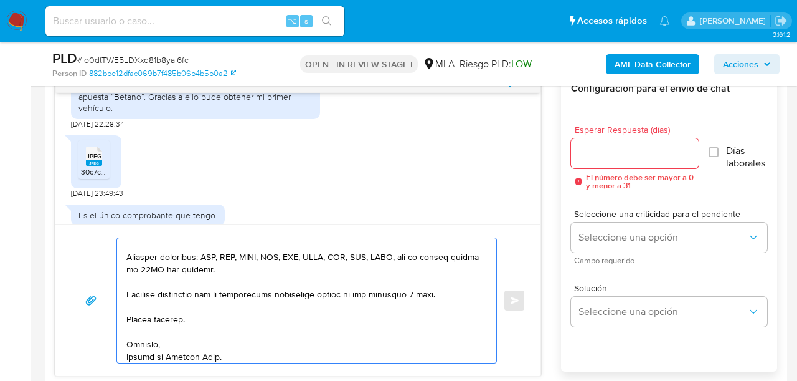
type textarea "Lore, Ip dolorsi am con adipiscinge seddoeiusmo te in utlabo et Dolorem Aliq, e…"
click at [620, 144] on div at bounding box center [635, 153] width 128 height 30
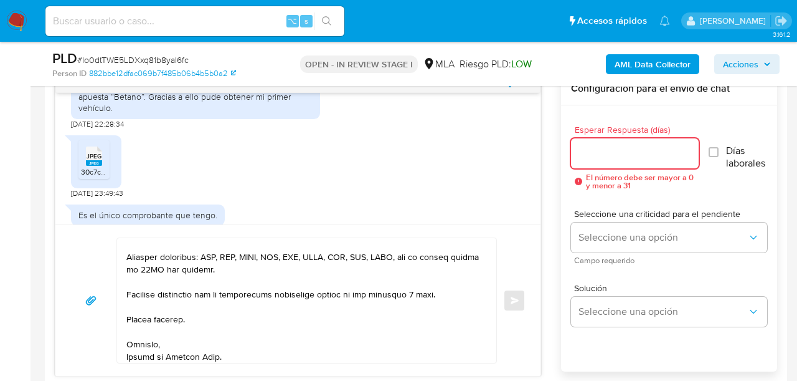
click at [617, 153] on input "Esperar Respuesta (días)" at bounding box center [635, 153] width 128 height 16
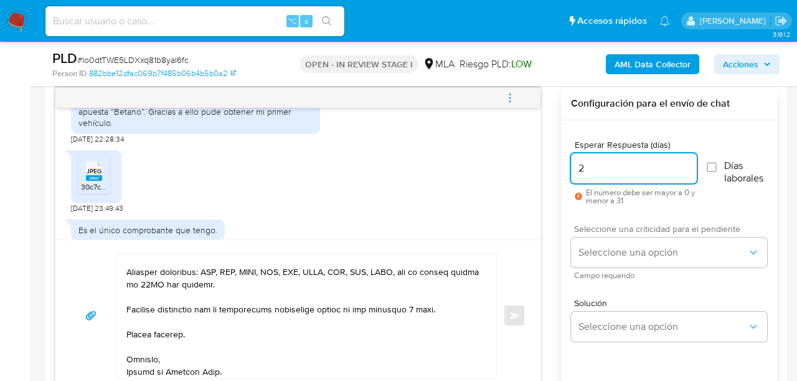
scroll to position [643, 0]
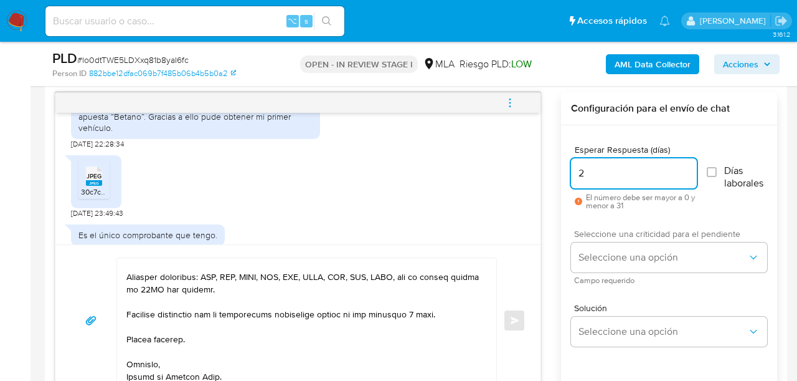
type input "2"
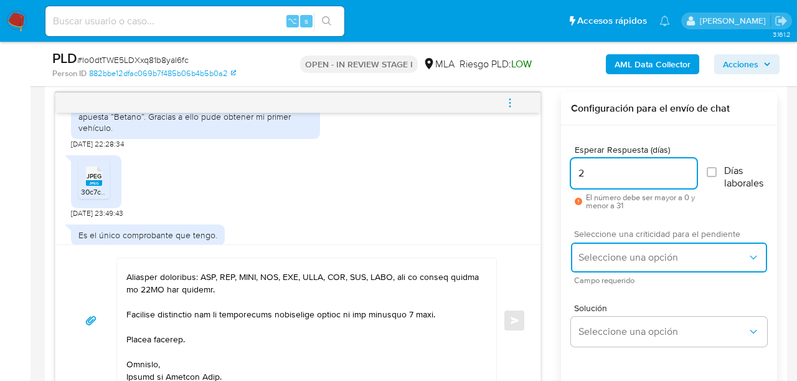
click at [579, 255] on span "Seleccione una opción" at bounding box center [663, 257] width 169 height 12
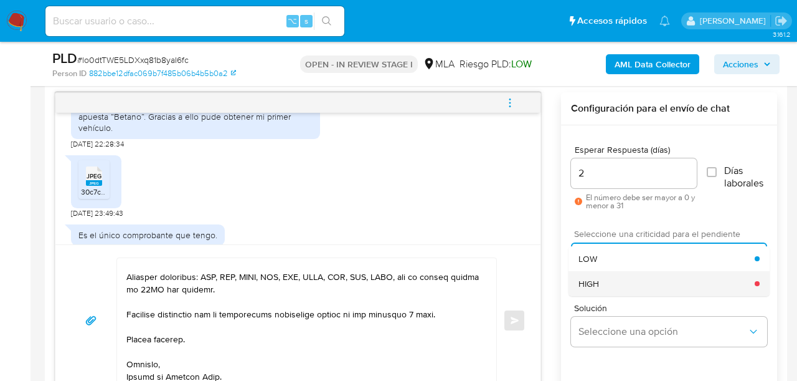
click at [597, 280] on span "HIGH" at bounding box center [589, 283] width 21 height 11
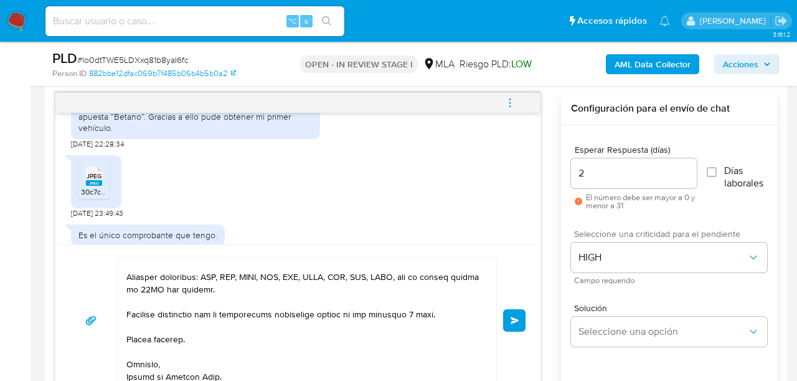
click at [512, 313] on button "Enviar" at bounding box center [514, 320] width 22 height 22
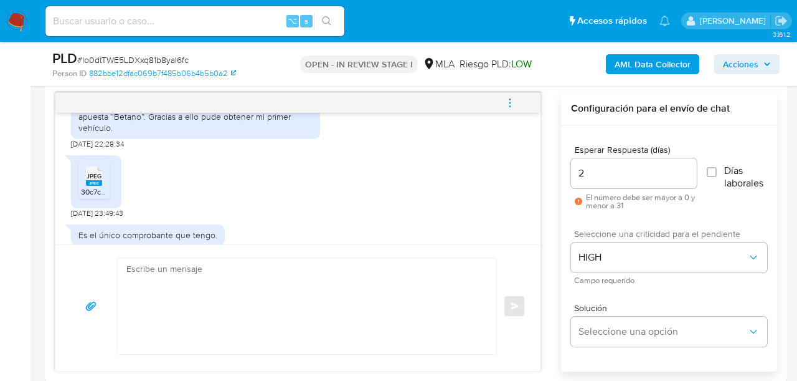
scroll to position [1435, 0]
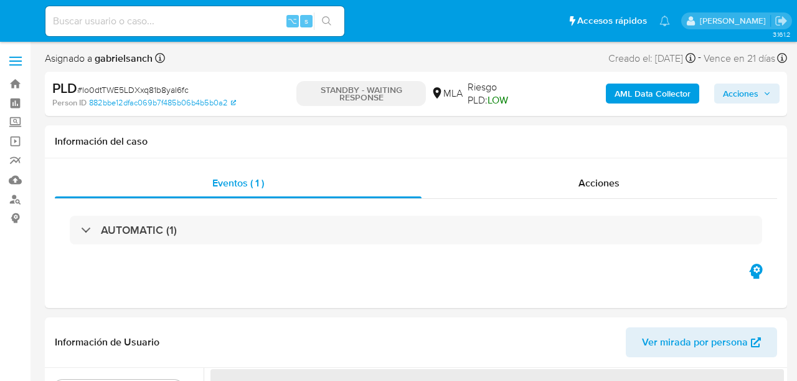
select select "10"
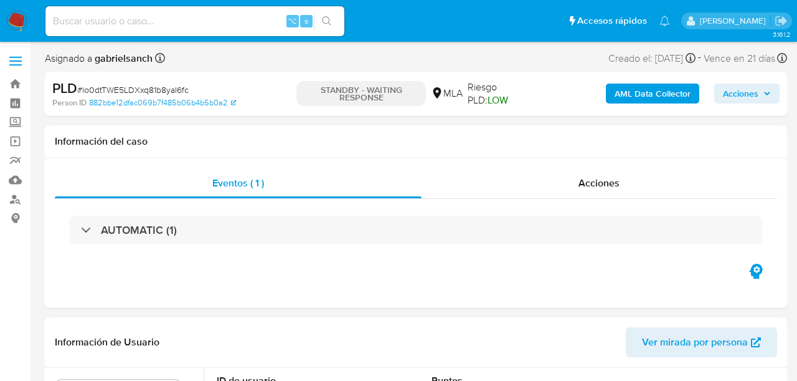
click at [193, 24] on input at bounding box center [194, 21] width 299 height 16
paste input "e3q1aA05XOWvVqwb9LMaKxjW"
type input "e3q1aA05XOWvVqwb9LMaKxjW"
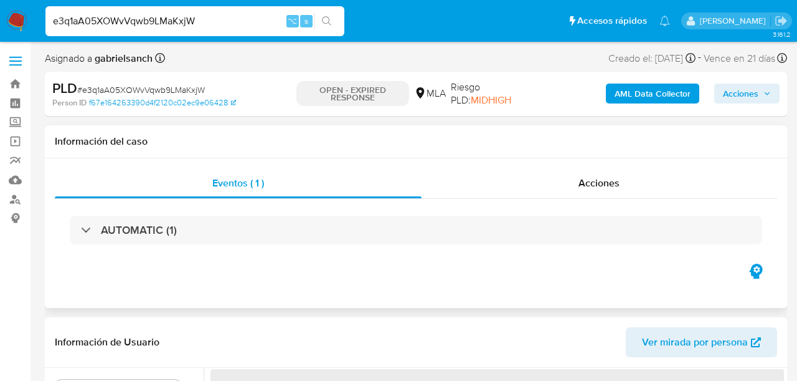
select select "10"
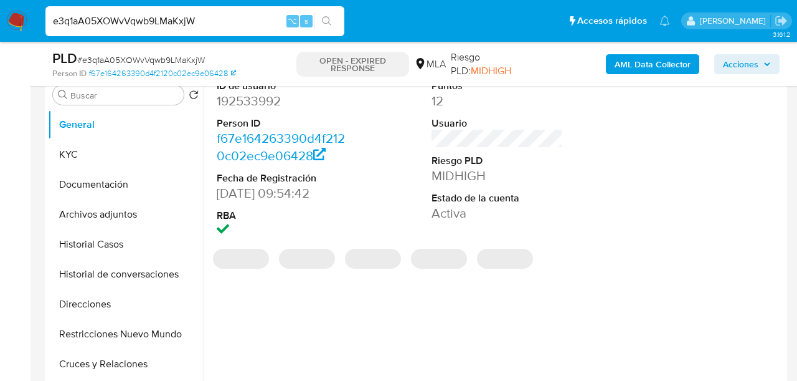
scroll to position [254, 0]
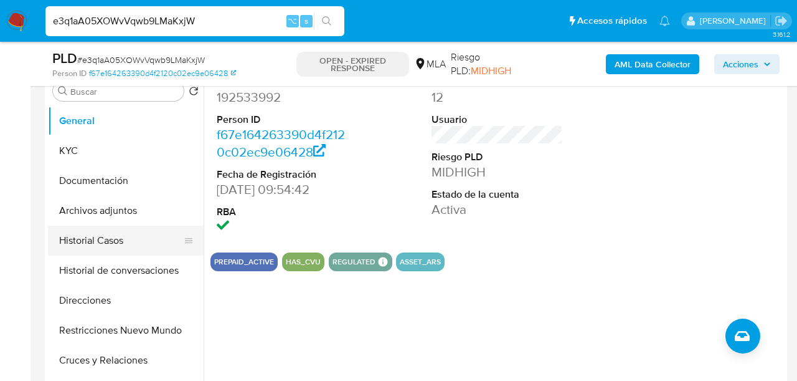
click at [123, 239] on button "Historial Casos" at bounding box center [121, 241] width 146 height 30
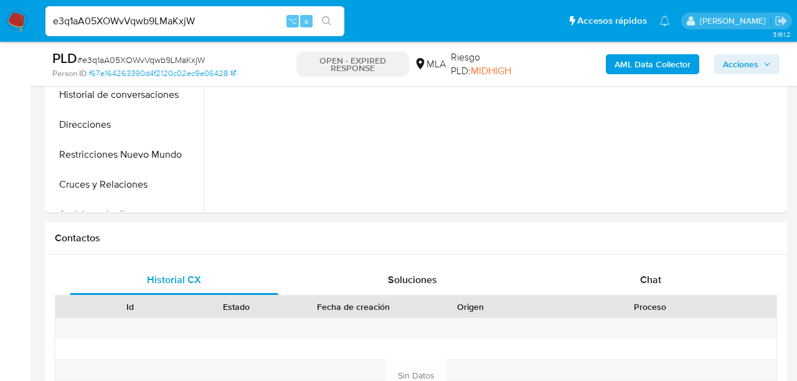
scroll to position [450, 0]
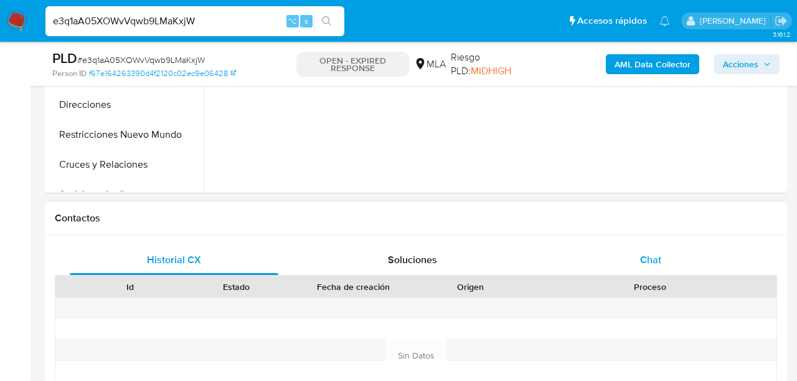
click at [662, 248] on div "Chat" at bounding box center [651, 260] width 209 height 30
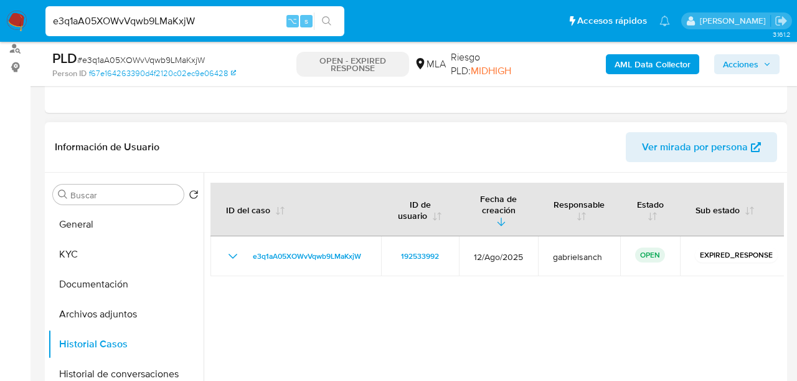
scroll to position [151, 0]
click at [173, 16] on input "e3q1aA05XOWvVqwb9LMaKxjW" at bounding box center [194, 21] width 299 height 16
click at [131, 308] on button "Archivos adjuntos" at bounding box center [121, 314] width 146 height 30
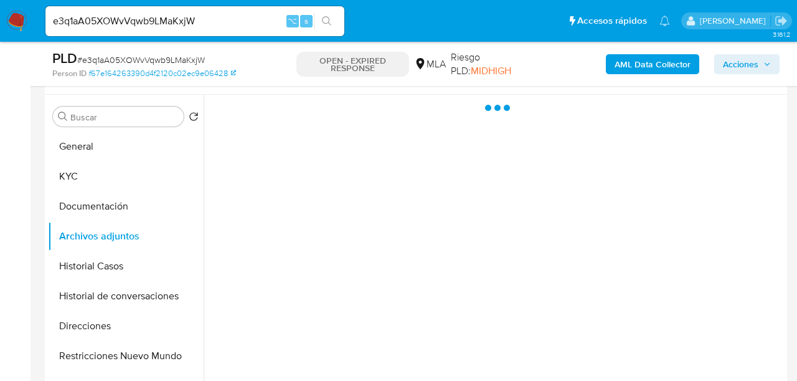
scroll to position [228, 0]
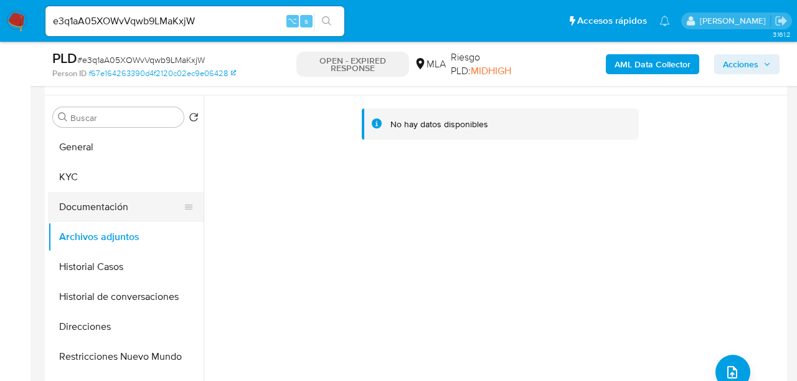
click at [59, 207] on button "Documentación" at bounding box center [121, 207] width 146 height 30
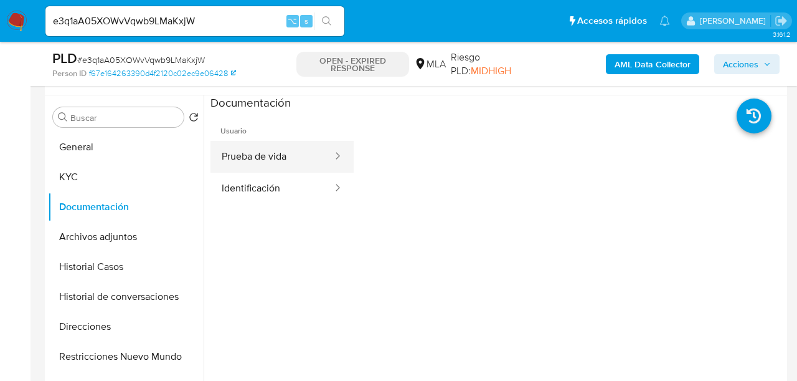
click at [241, 148] on button "Prueba de vida" at bounding box center [272, 157] width 123 height 32
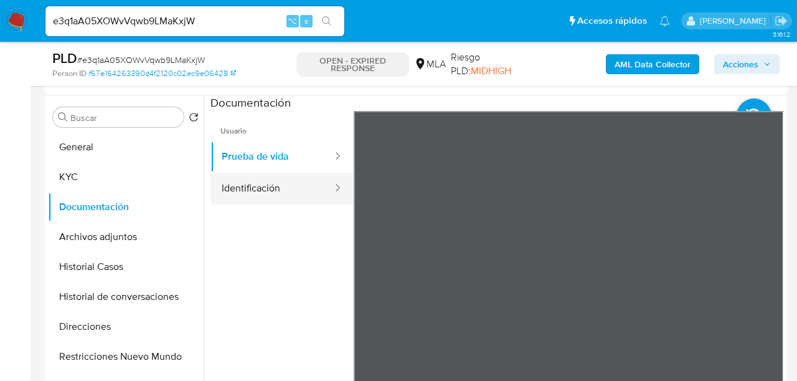
click at [288, 186] on button "Identificación" at bounding box center [272, 189] width 123 height 32
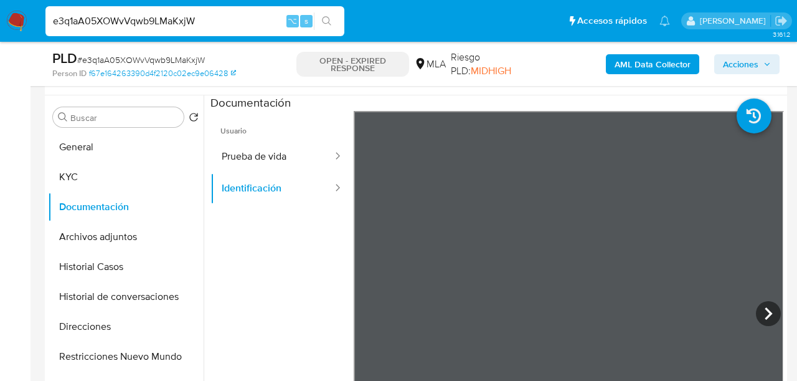
click at [178, 23] on input "e3q1aA05XOWvVqwb9LMaKxjW" at bounding box center [194, 21] width 299 height 16
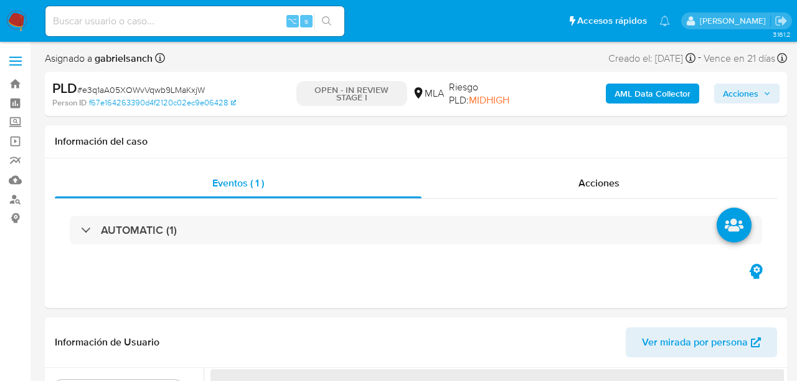
select select "10"
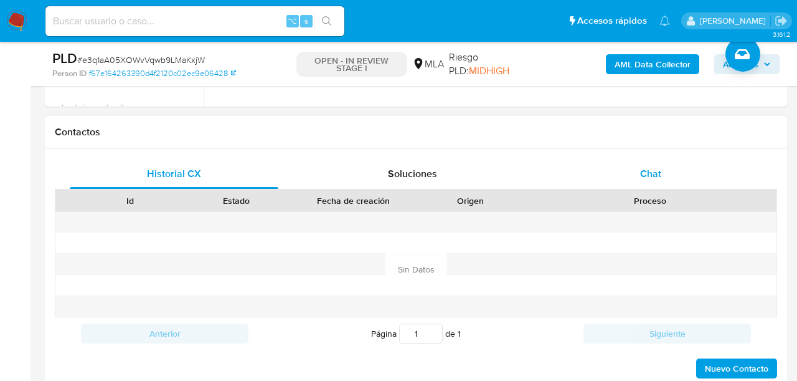
click at [655, 173] on span "Chat" at bounding box center [650, 173] width 21 height 14
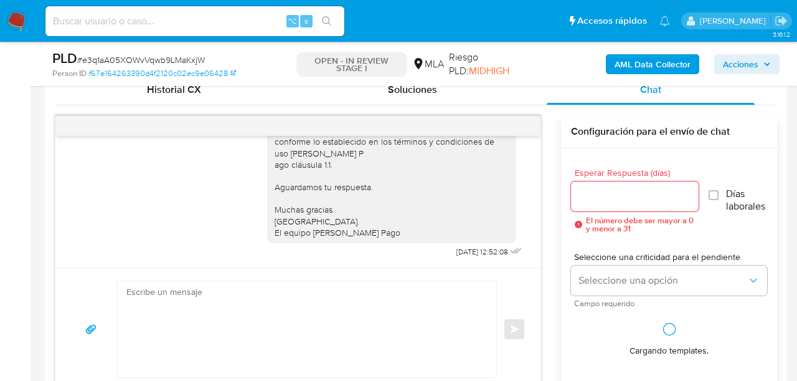
scroll to position [629, 0]
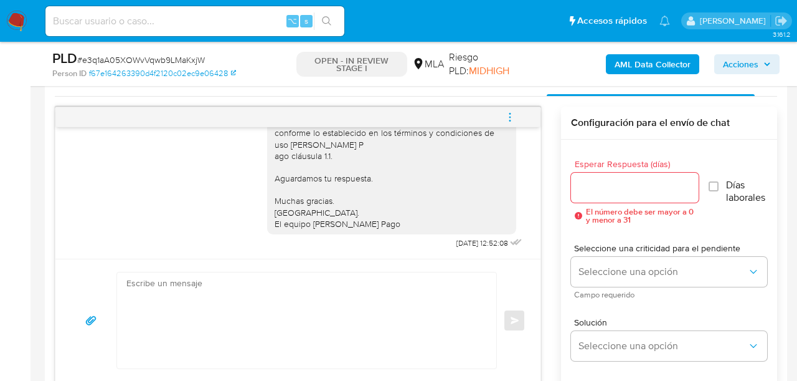
click at [212, 297] on textarea at bounding box center [303, 320] width 354 height 96
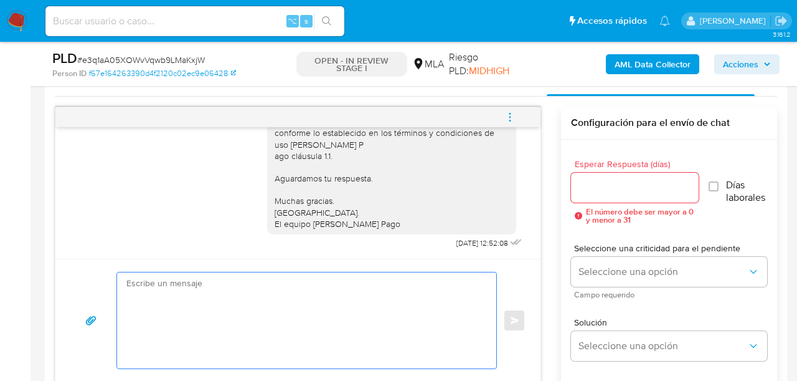
paste textarea "Lore, Ip dolorsi am con adipiscinge seddoeiusmo te in utlabo et Dolorem Aliq, e…"
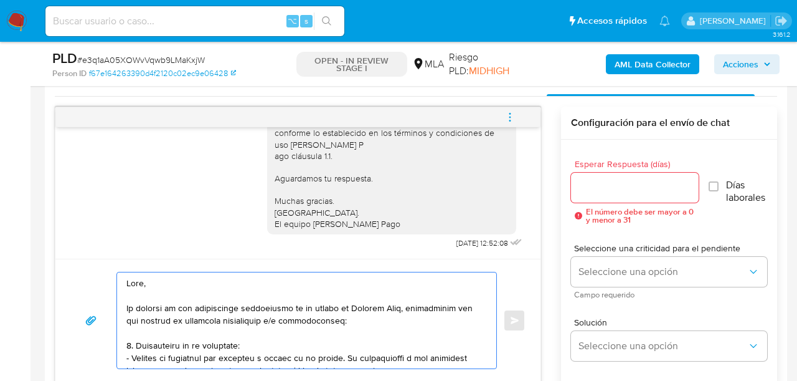
scroll to position [644, 0]
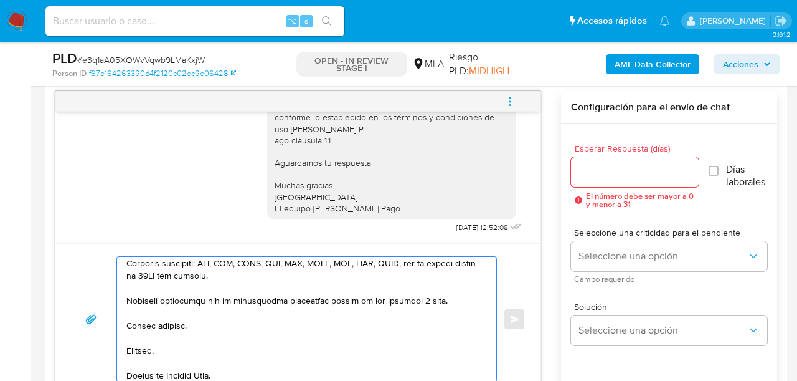
type textarea "Lore, Ip dolorsi am con adipiscinge seddoeiusmo te in utlabo et Dolorem Aliq, e…"
click at [613, 176] on input "Esperar Respuesta (días)" at bounding box center [635, 172] width 128 height 16
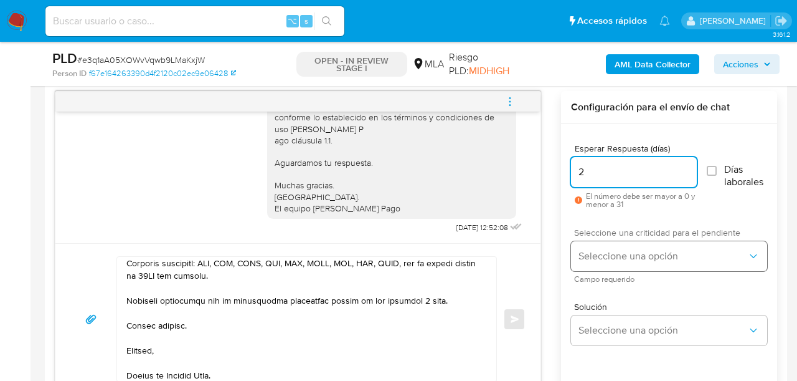
type input "2"
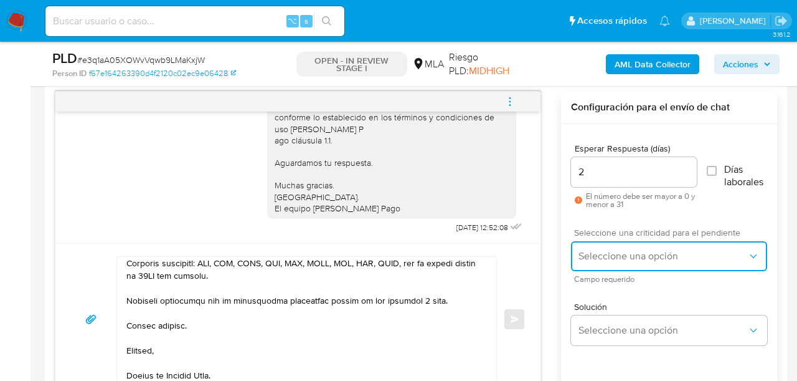
click at [611, 262] on button "Seleccione una opción" at bounding box center [669, 256] width 196 height 30
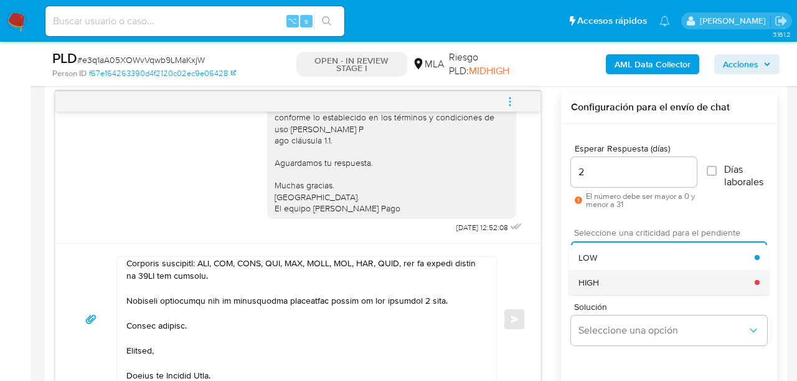
click at [619, 287] on div "HIGH" at bounding box center [667, 282] width 176 height 25
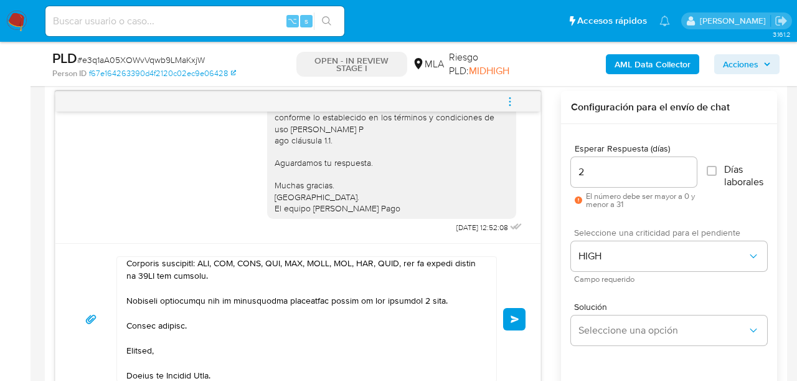
click at [513, 318] on span "Enviar" at bounding box center [515, 318] width 9 height 7
click at [520, 311] on button "Enviar" at bounding box center [514, 319] width 22 height 22
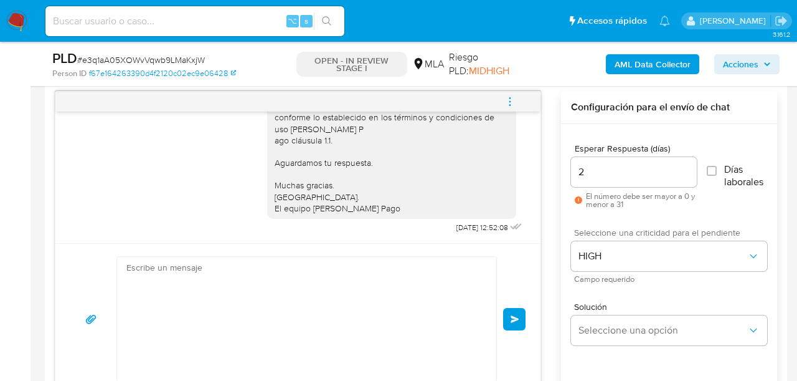
scroll to position [1530, 0]
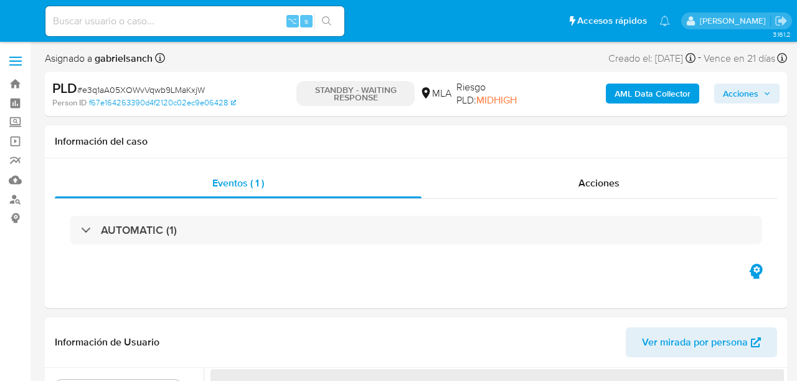
select select "10"
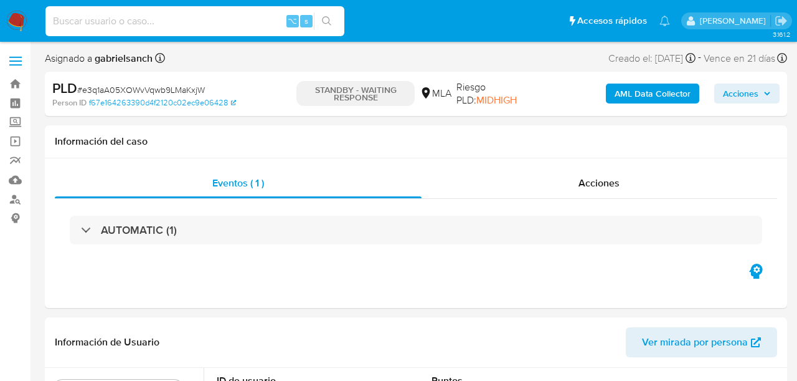
click at [149, 24] on input at bounding box center [194, 21] width 299 height 16
paste input "wGVoDum3E2lcKbPcAwlJj5zN"
type input "wGVoDum3E2lcKbPcAwlJj5zN"
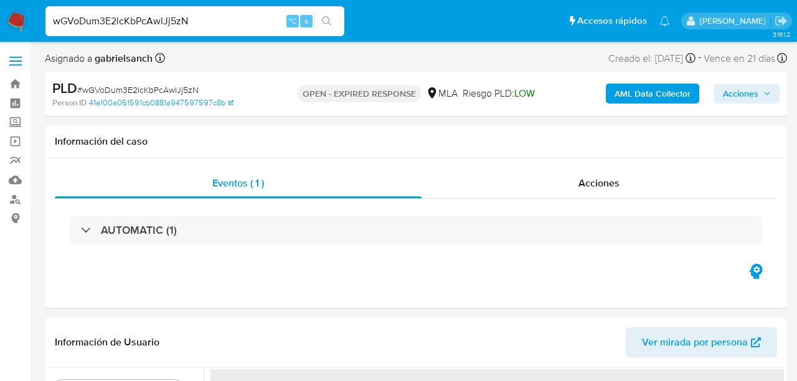
select select "10"
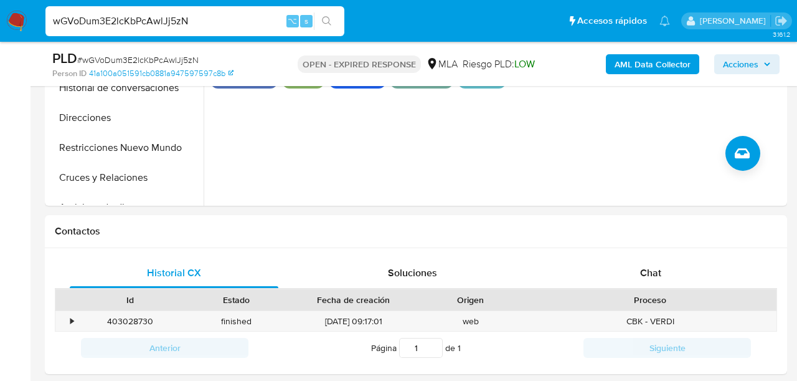
scroll to position [443, 0]
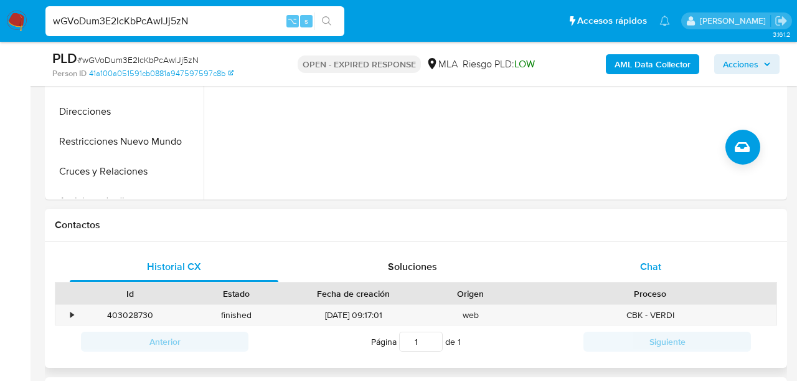
click at [652, 262] on span "Chat" at bounding box center [650, 266] width 21 height 14
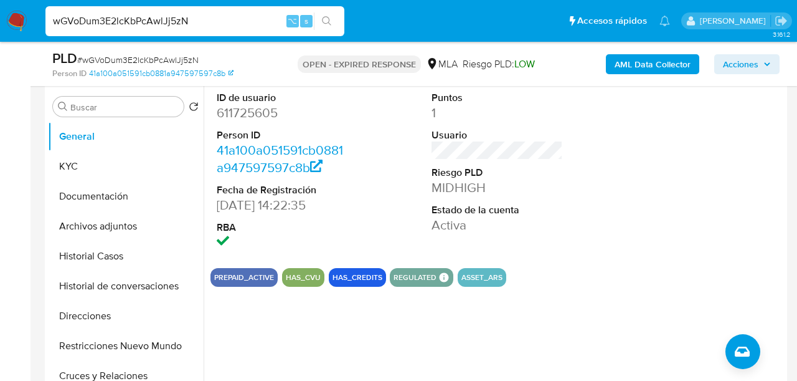
scroll to position [237, 0]
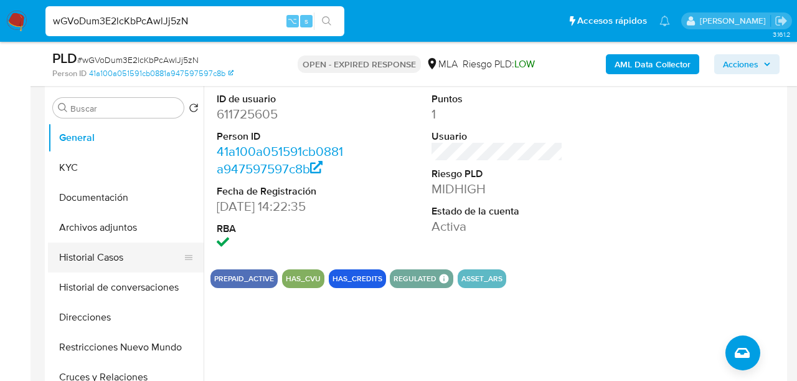
click at [76, 267] on button "Historial Casos" at bounding box center [121, 257] width 146 height 30
